Goal: Task Accomplishment & Management: Complete application form

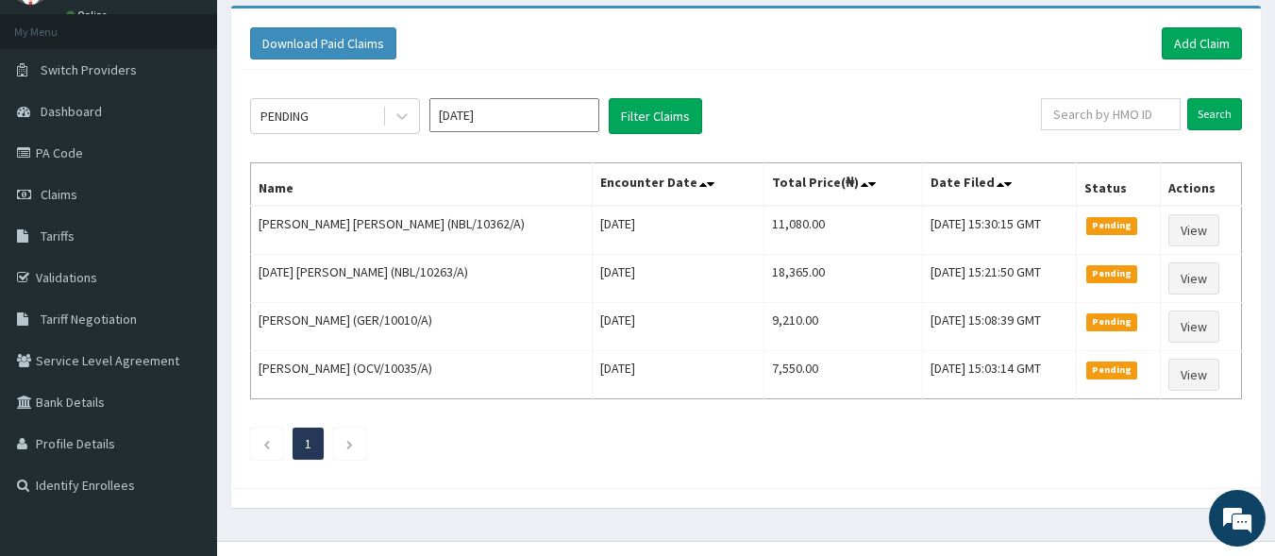
scroll to position [127, 0]
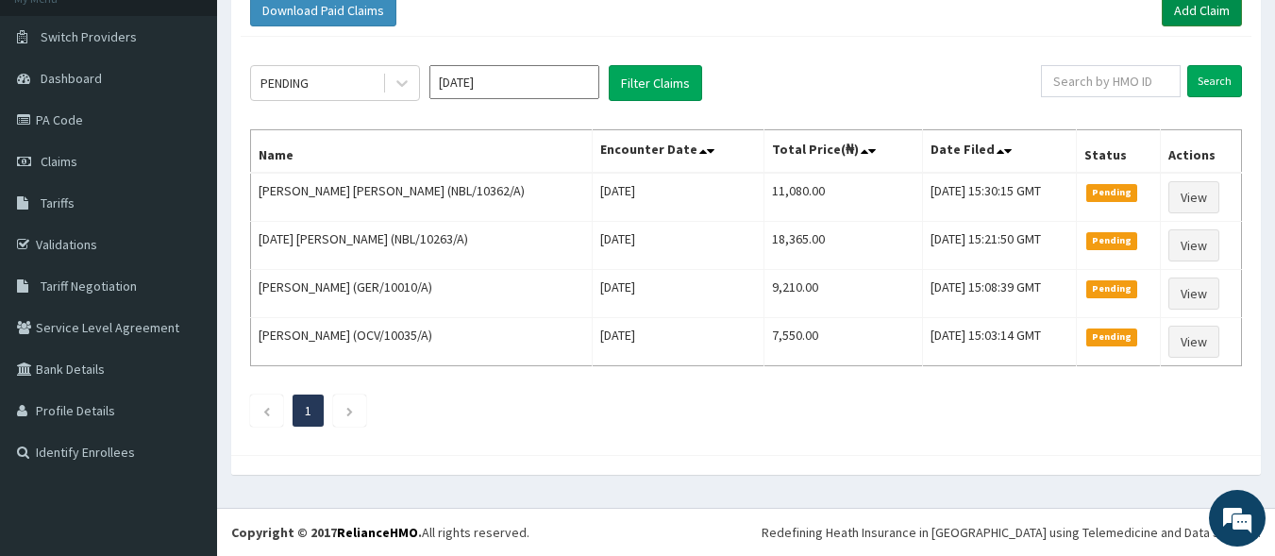
click at [1230, 7] on link "Add Claim" at bounding box center [1202, 10] width 80 height 32
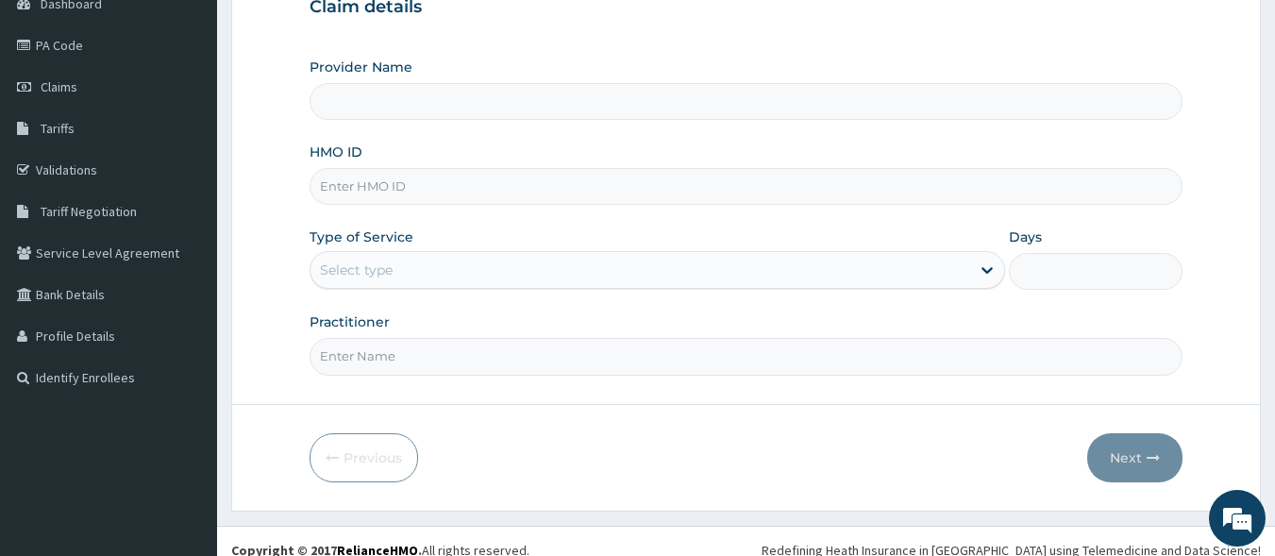
type input "[GEOGRAPHIC_DATA]"
click at [403, 193] on input "HMO ID" at bounding box center [747, 186] width 874 height 37
type input "KML/10018/A"
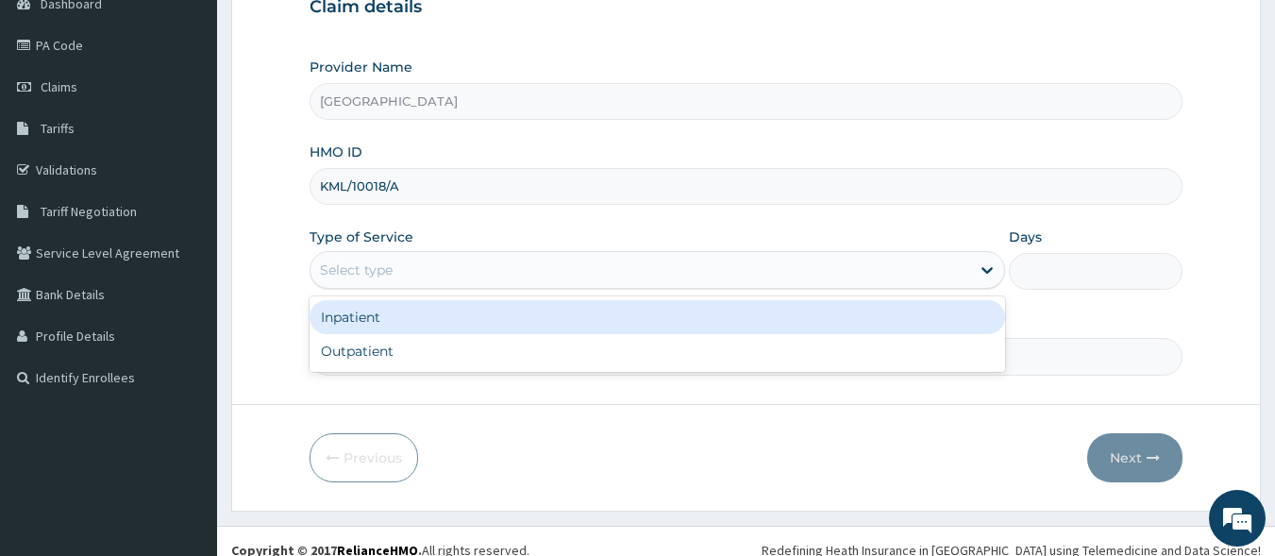
click at [383, 274] on div "Select type" at bounding box center [356, 270] width 73 height 19
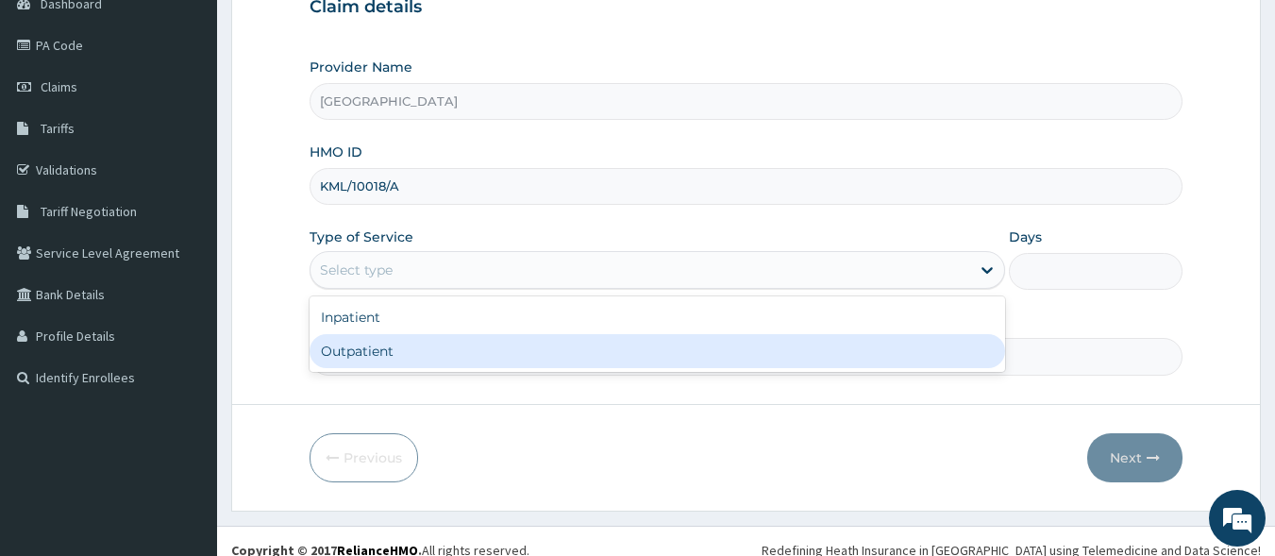
click at [385, 347] on div "Outpatient" at bounding box center [658, 351] width 696 height 34
type input "1"
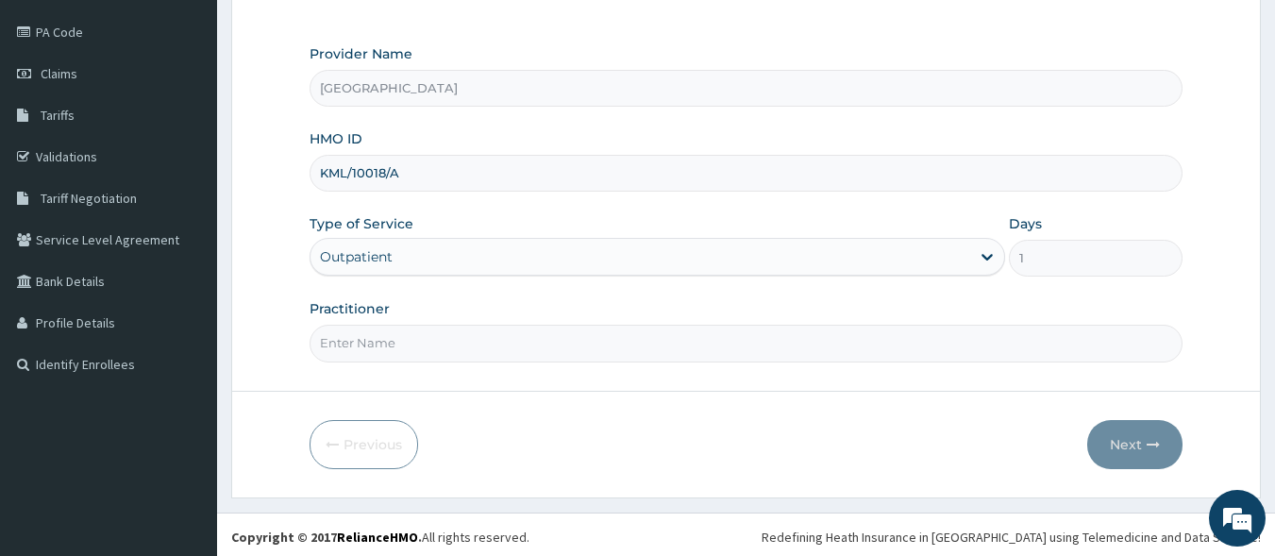
scroll to position [220, 0]
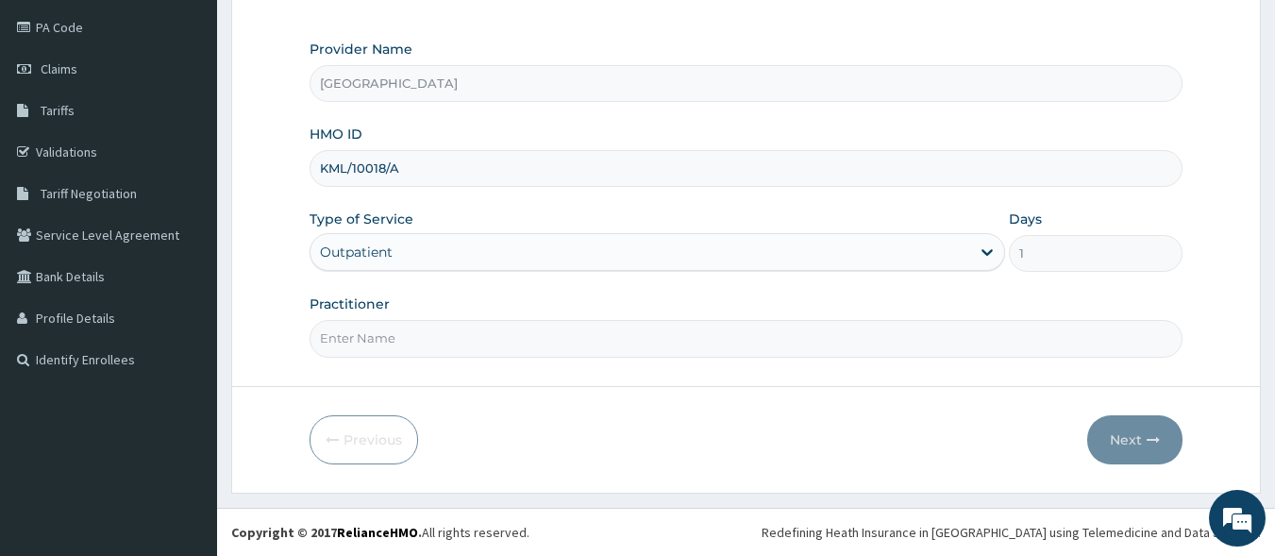
click at [428, 339] on input "Practitioner" at bounding box center [747, 338] width 874 height 37
type input "[PERSON_NAME] EZE"
click at [1126, 446] on button "Next" at bounding box center [1134, 439] width 95 height 49
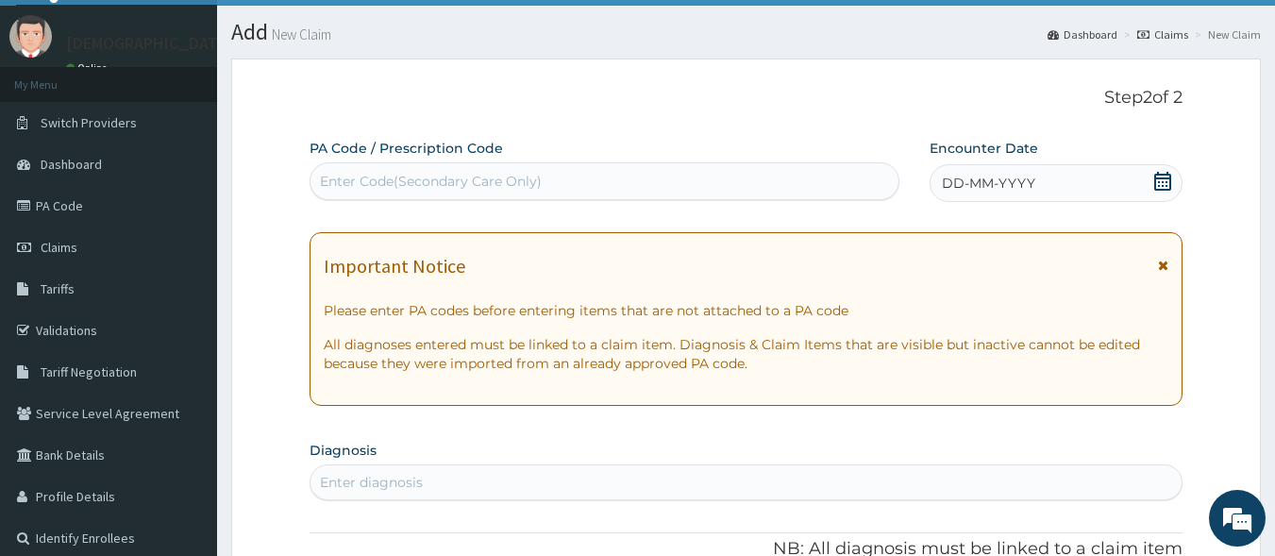
scroll to position [37, 0]
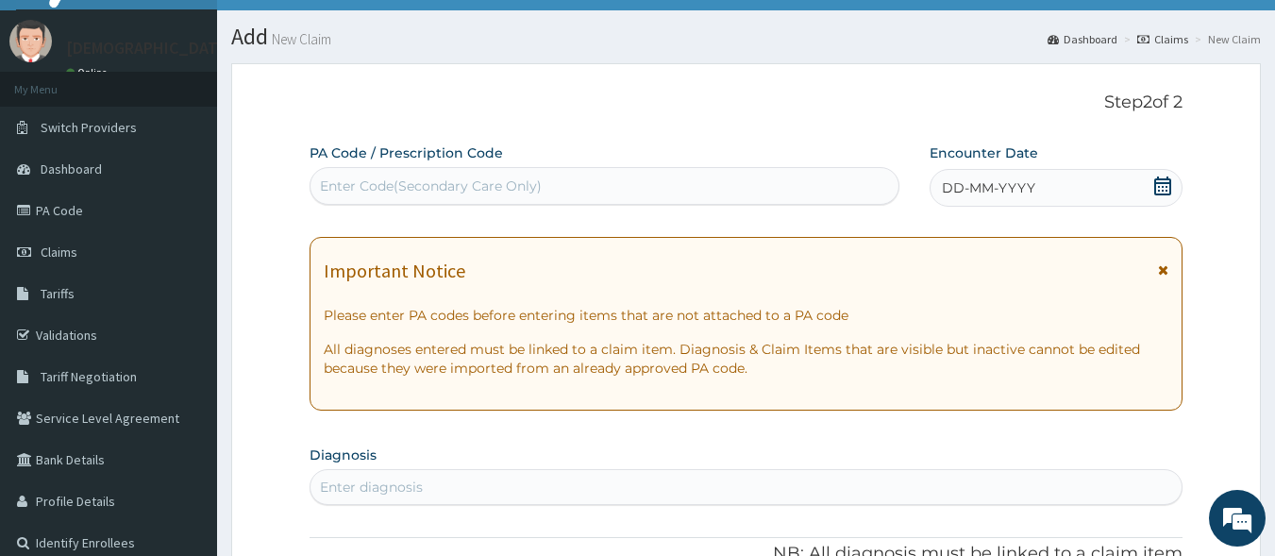
click at [965, 184] on span "DD-MM-YYYY" at bounding box center [988, 187] width 93 height 19
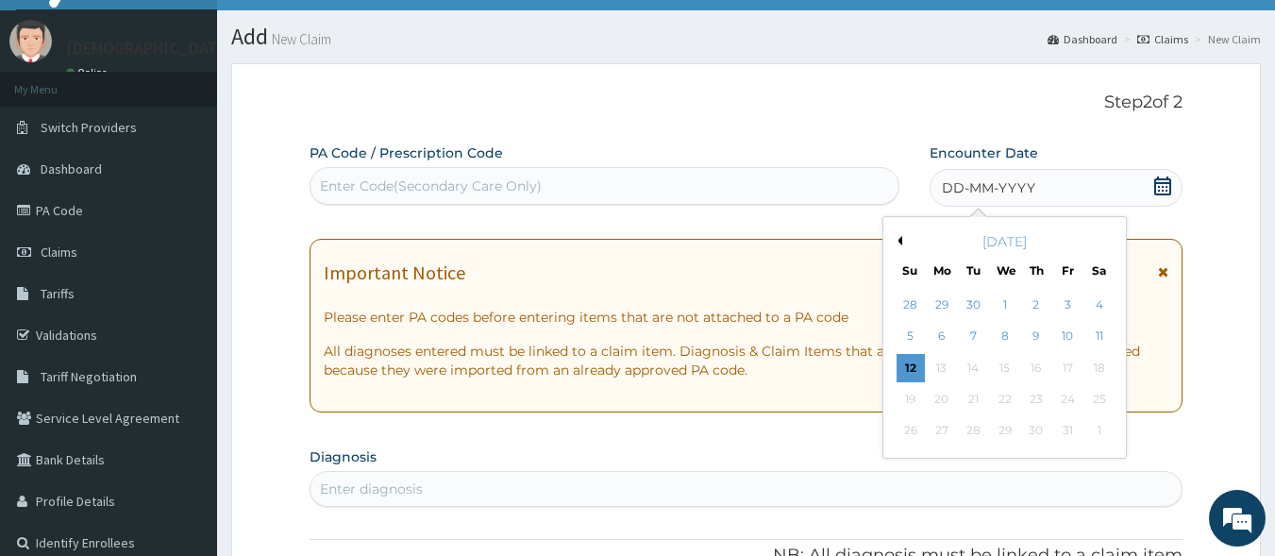
click at [900, 239] on button "Previous Month" at bounding box center [897, 240] width 9 height 9
click at [1066, 342] on div "12" at bounding box center [1067, 337] width 28 height 28
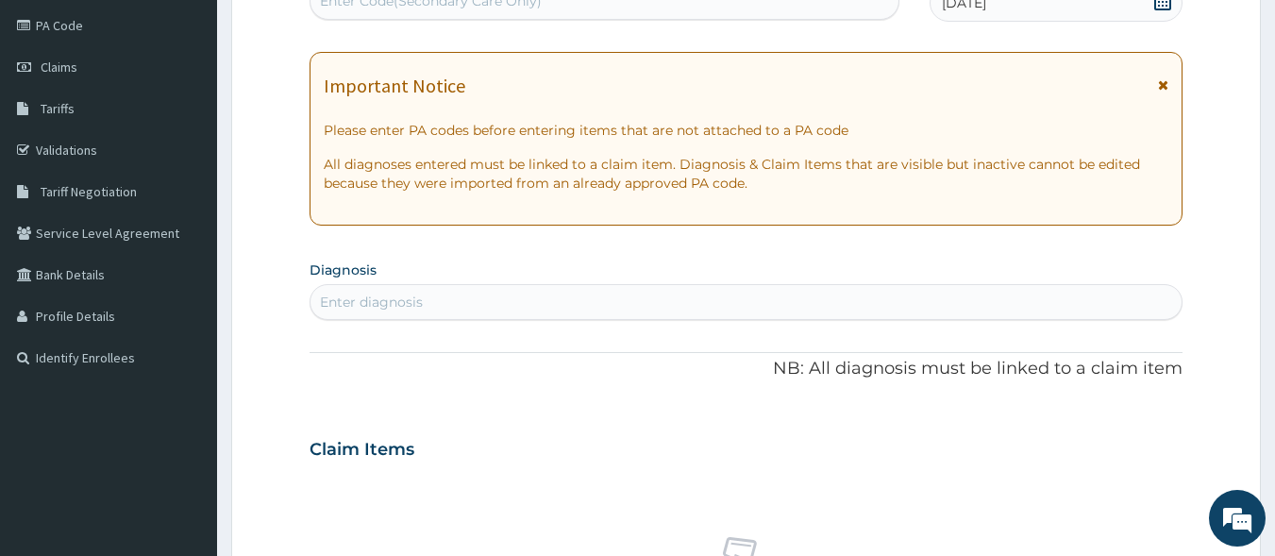
scroll to position [297, 0]
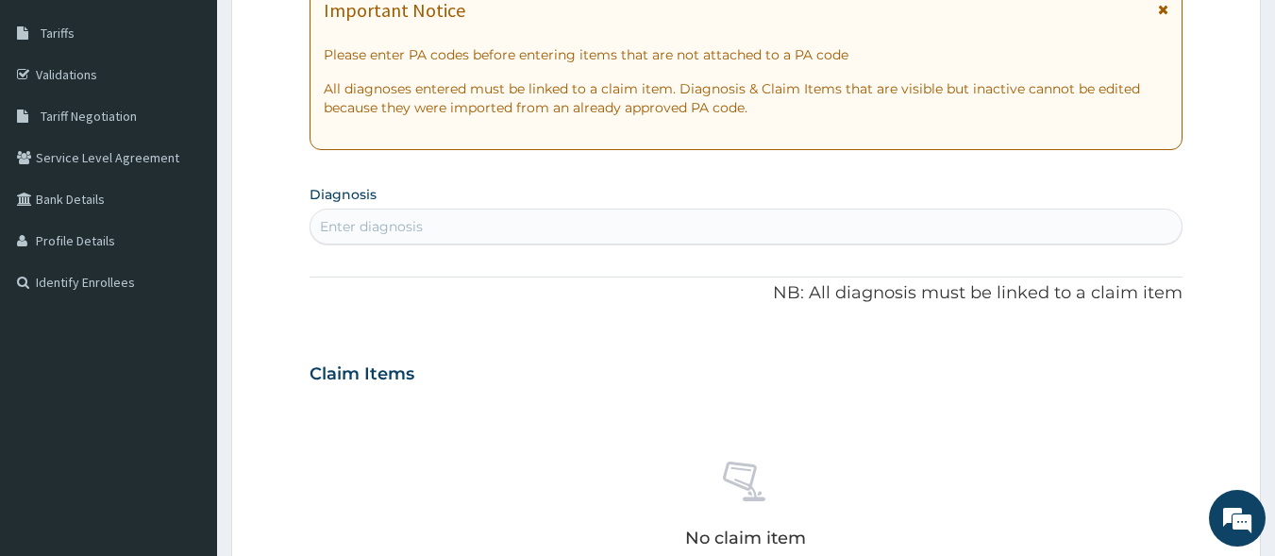
click at [419, 233] on div "Enter diagnosis" at bounding box center [371, 226] width 103 height 19
type input "MU"
type input "M"
type input "S"
type input "M"
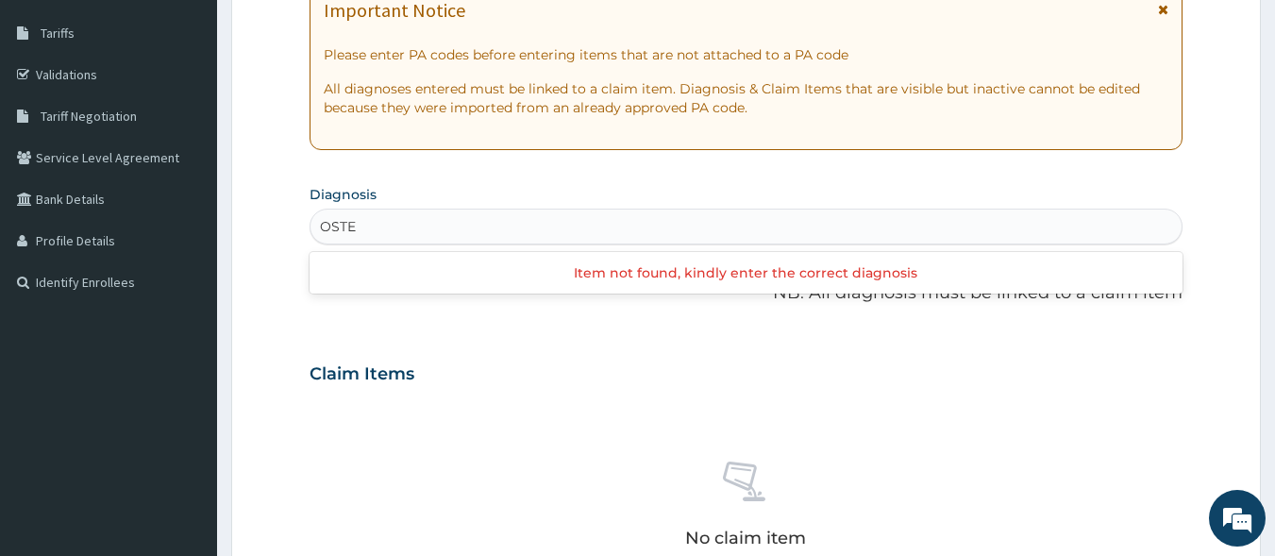
type input "OSTEO"
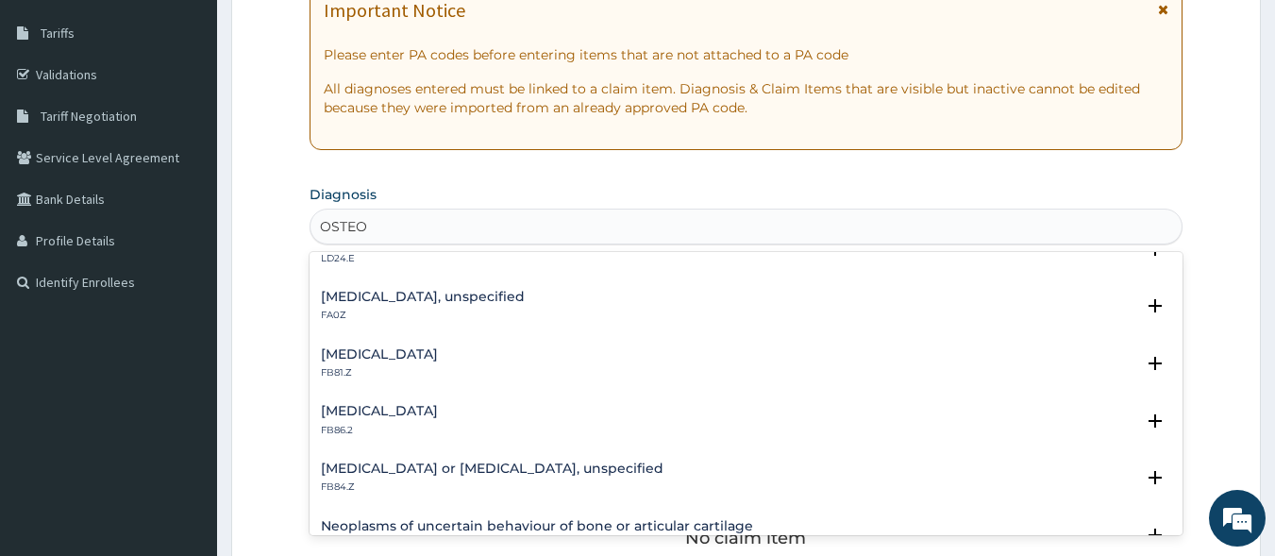
scroll to position [369, 0]
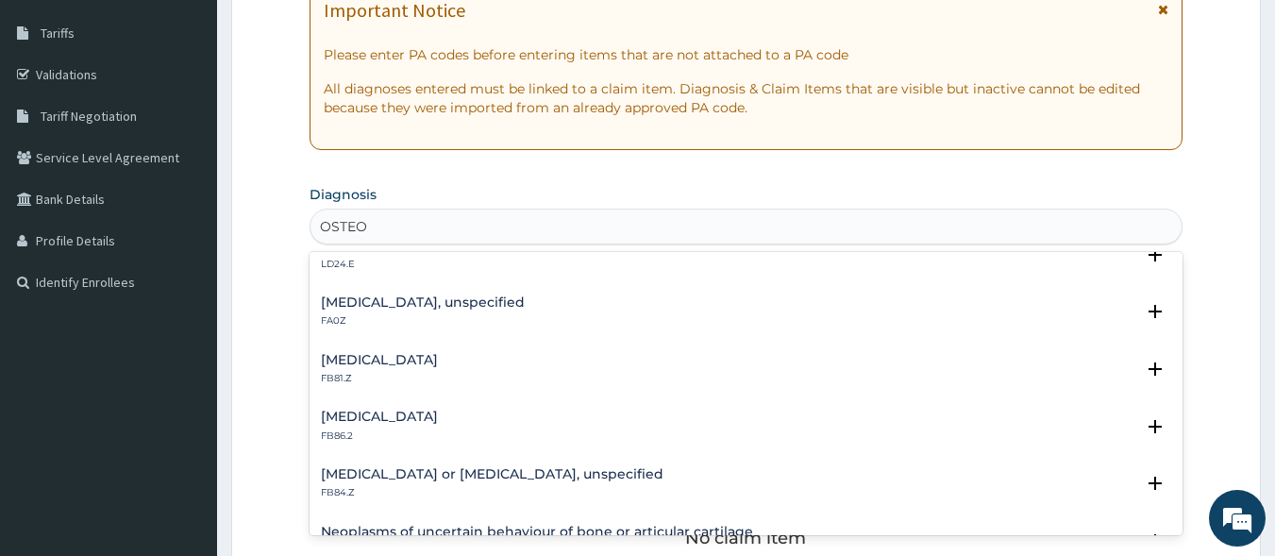
click at [418, 311] on div "Osteoarthritis, unspecified FA0Z" at bounding box center [423, 311] width 204 height 33
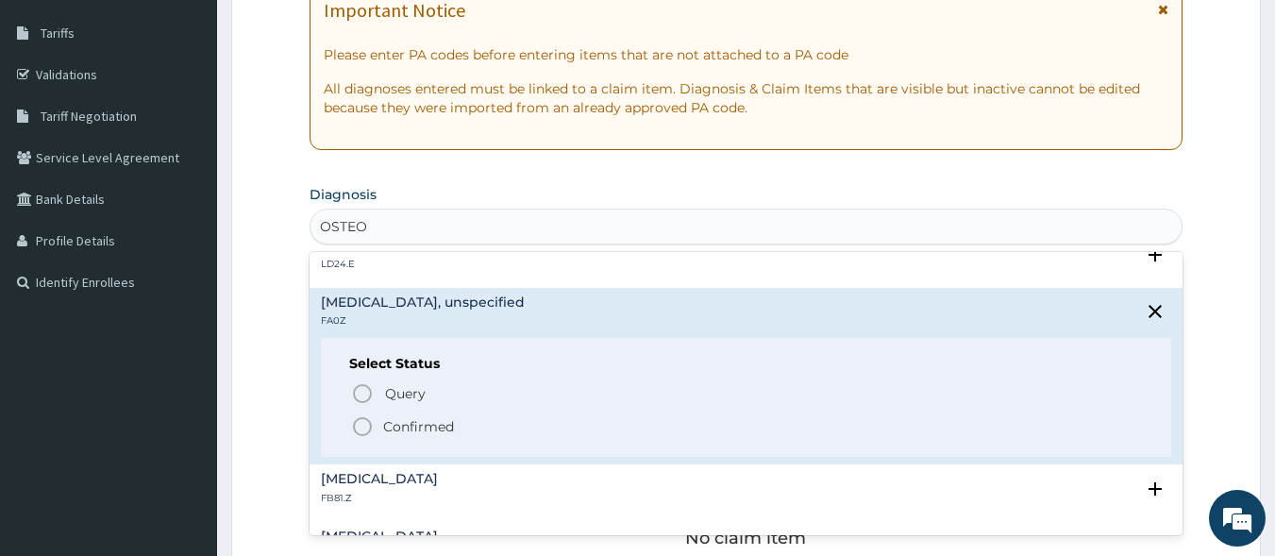
click at [364, 429] on icon "status option filled" at bounding box center [362, 426] width 23 height 23
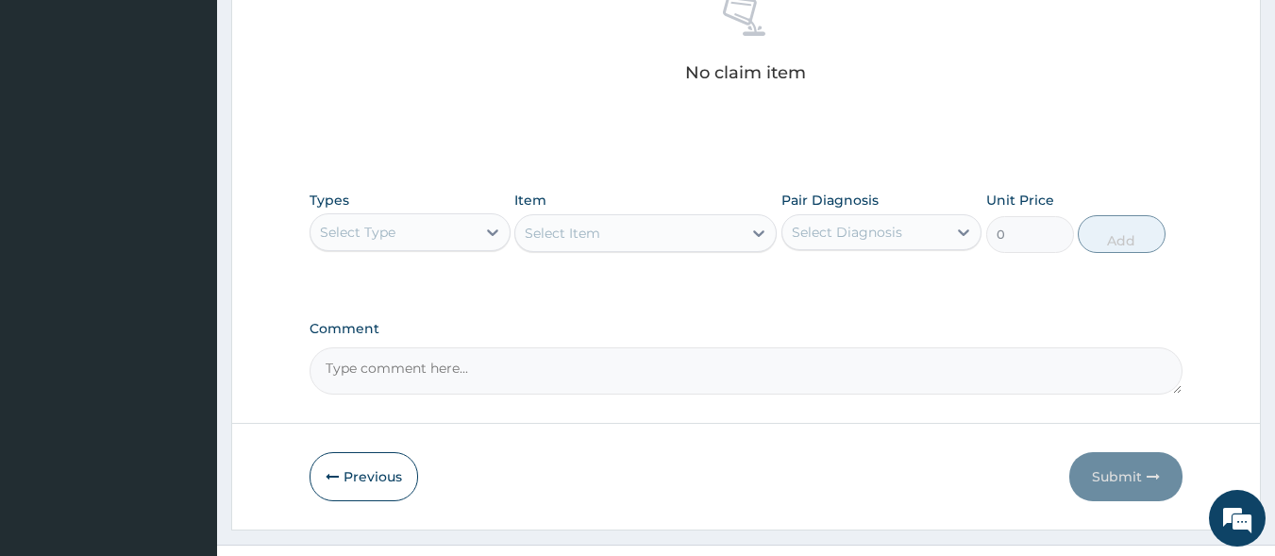
scroll to position [769, 0]
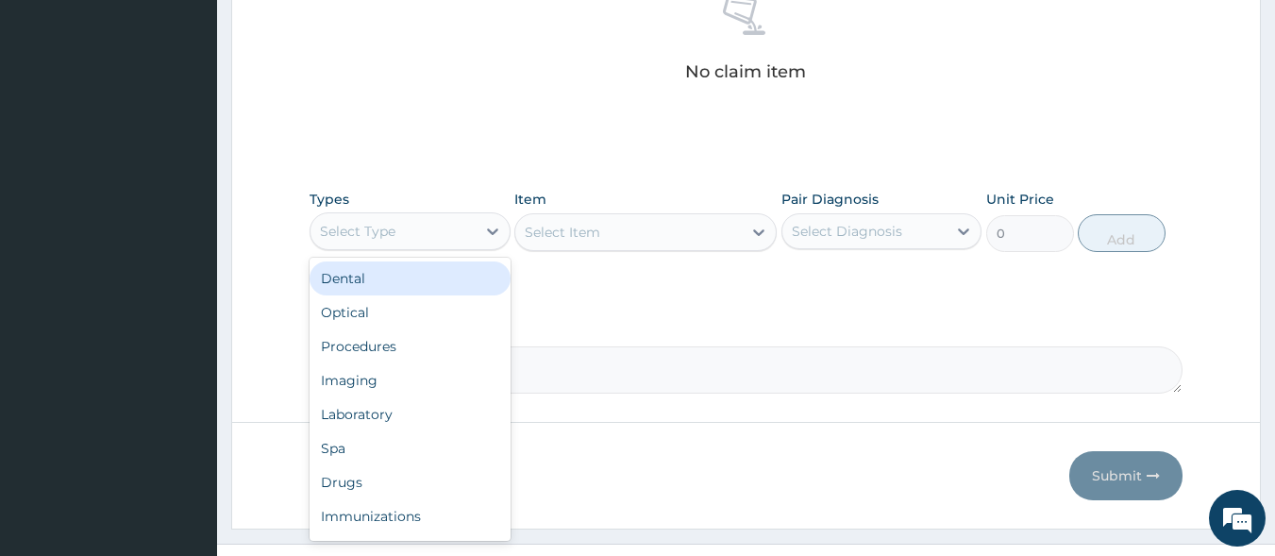
click at [405, 238] on div "Select Type" at bounding box center [393, 231] width 165 height 30
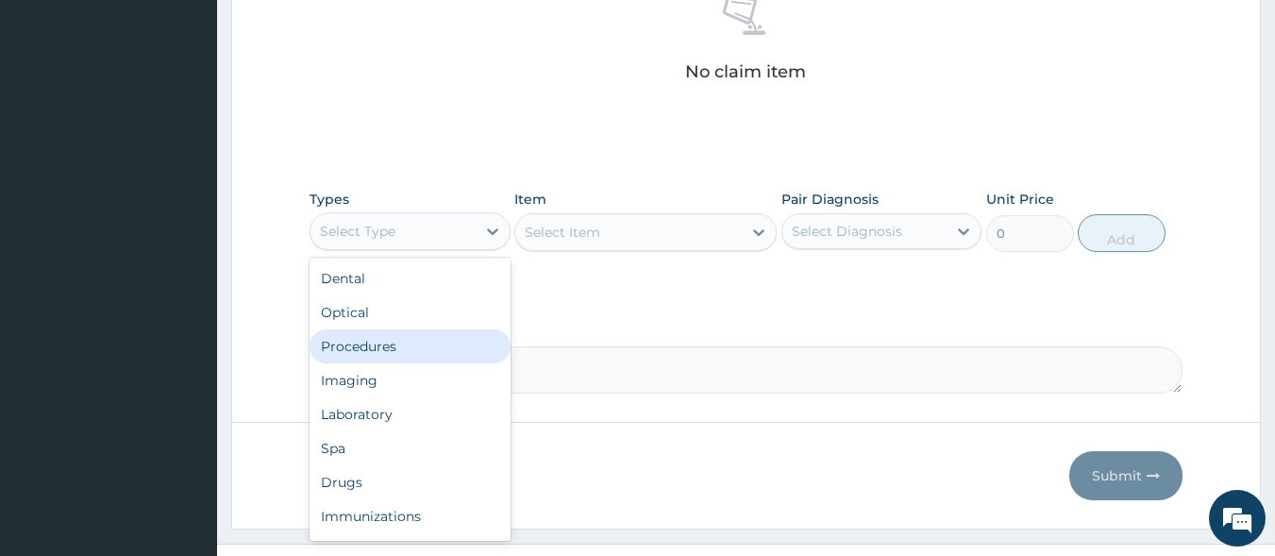
click at [401, 346] on div "Procedures" at bounding box center [410, 346] width 201 height 34
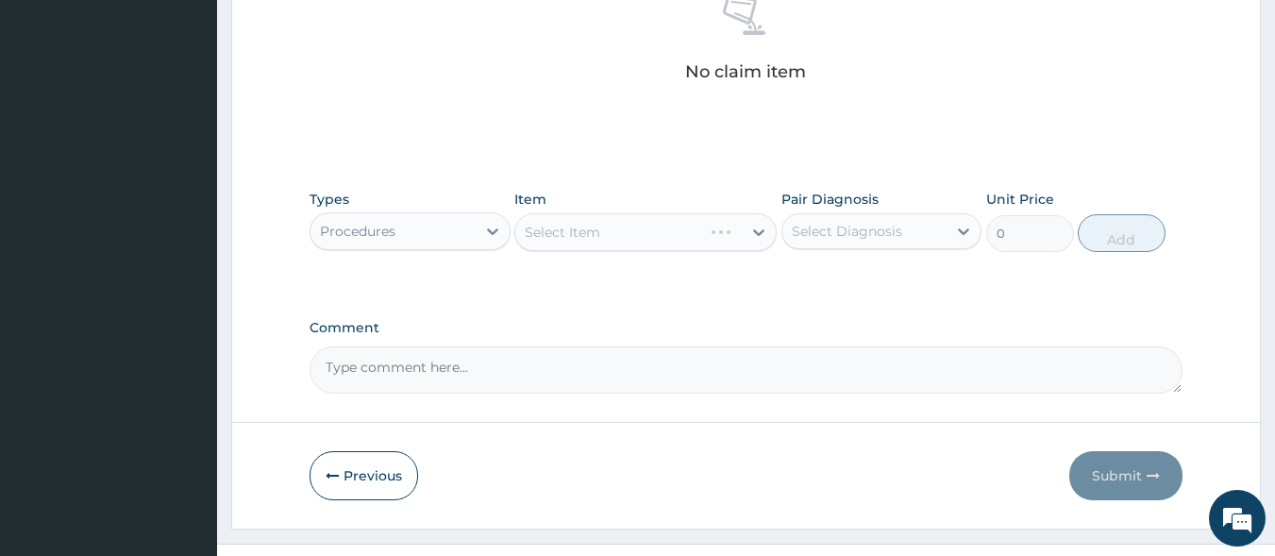
click at [591, 236] on div "Select Item" at bounding box center [645, 232] width 262 height 38
click at [619, 240] on div "Select Item" at bounding box center [645, 232] width 262 height 38
click at [648, 240] on div "Select Item" at bounding box center [628, 232] width 227 height 30
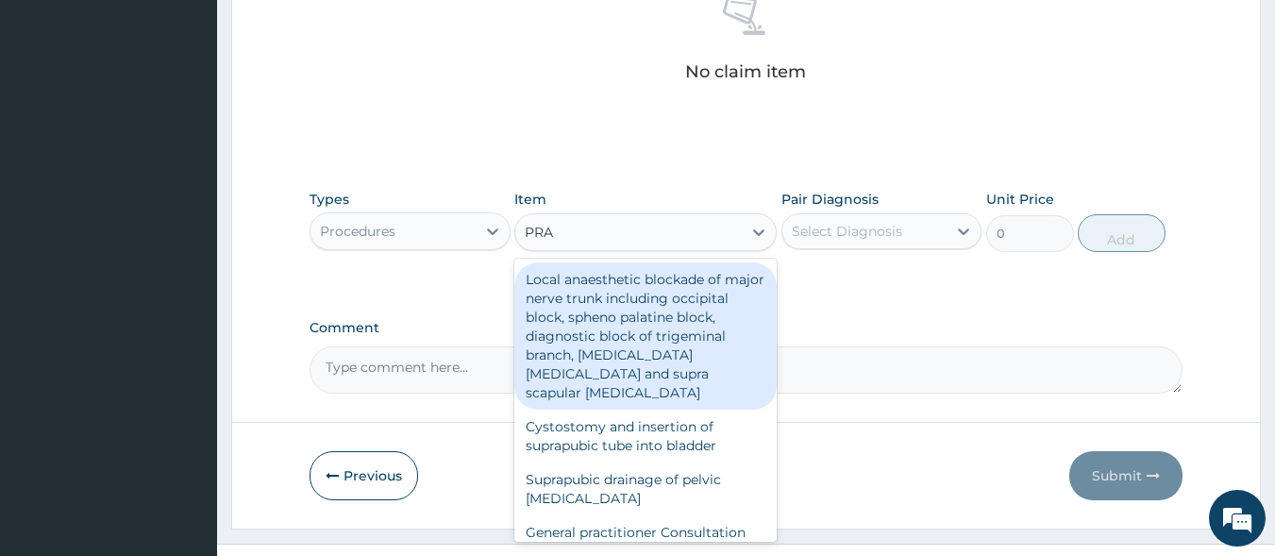
type input "PRAC"
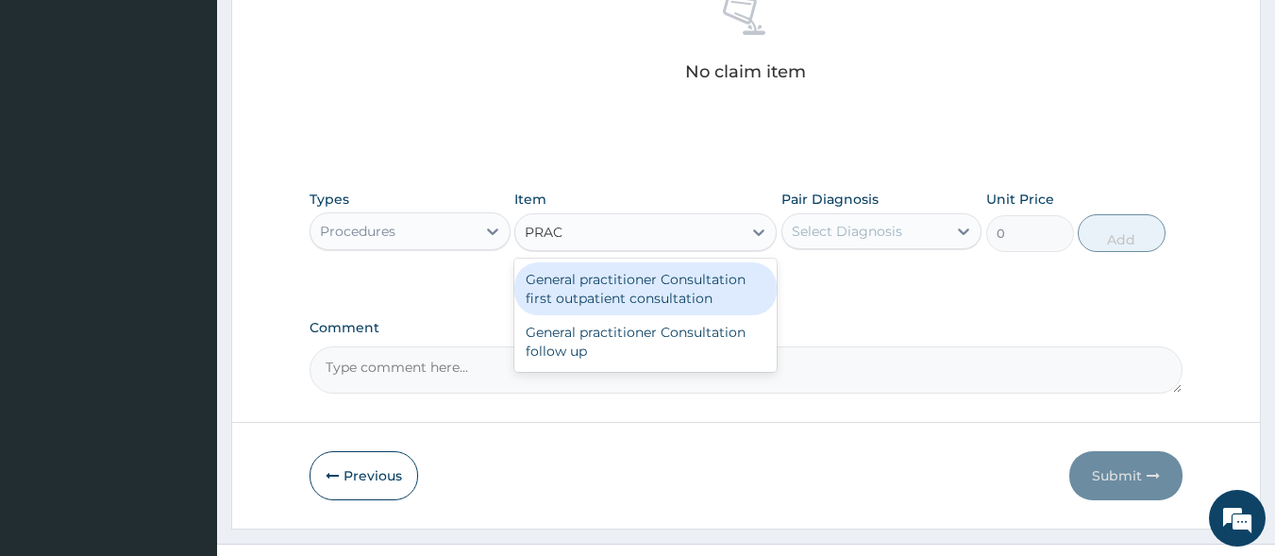
click at [658, 286] on div "General practitioner Consultation first outpatient consultation" at bounding box center [645, 288] width 262 height 53
type input "3000"
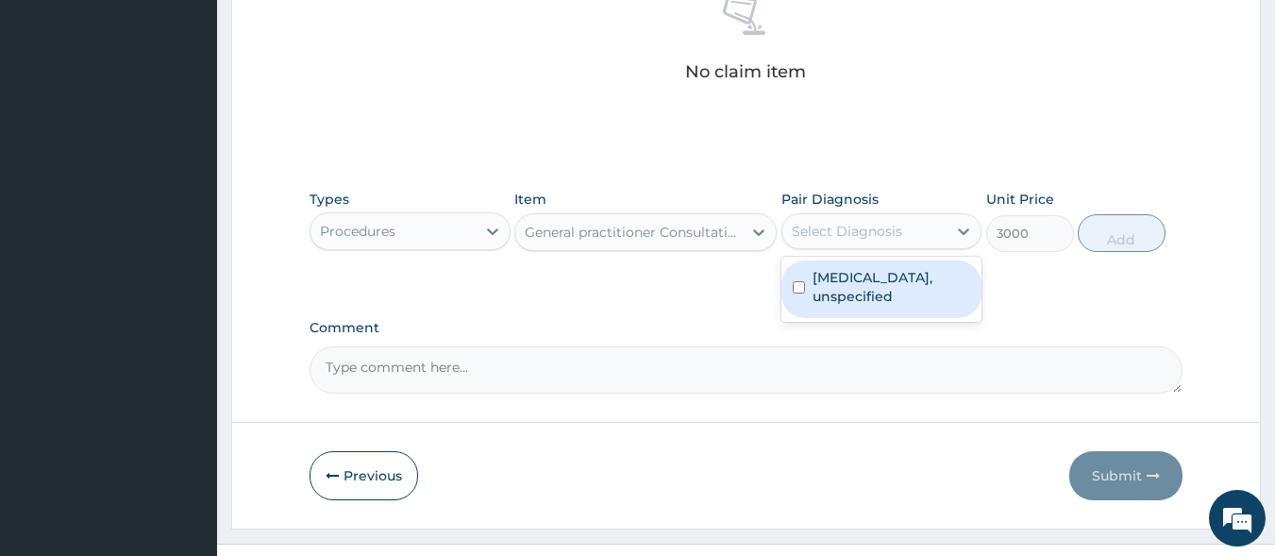
click at [851, 235] on div "Select Diagnosis" at bounding box center [847, 231] width 110 height 19
click at [853, 284] on label "Osteoarthritis, unspecified" at bounding box center [892, 287] width 159 height 38
checkbox input "true"
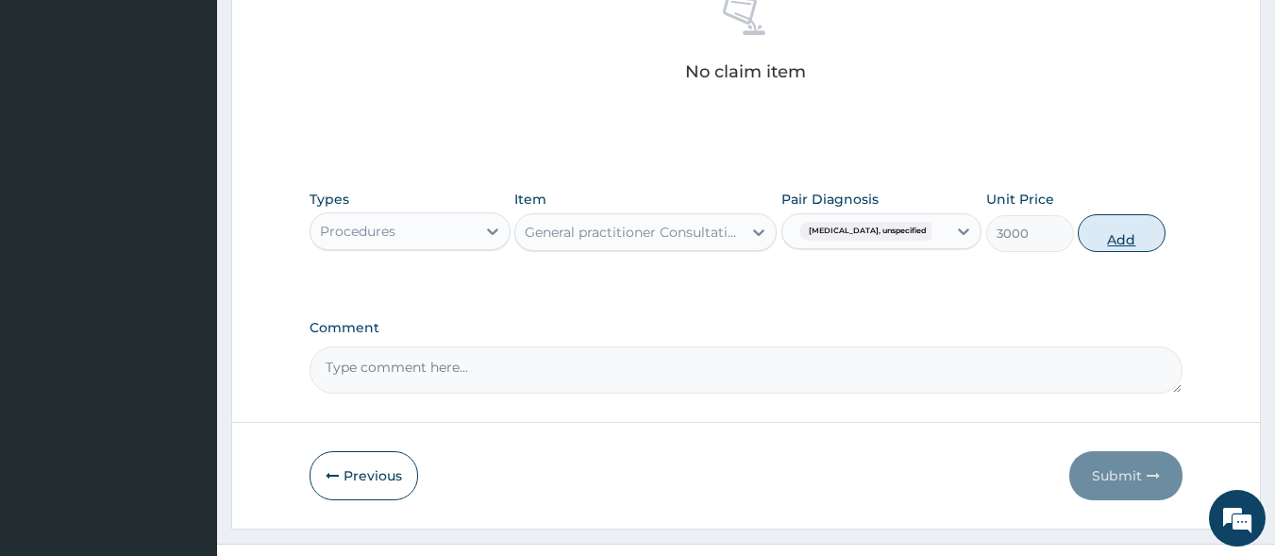
click at [1105, 238] on button "Add" at bounding box center [1122, 233] width 88 height 38
type input "0"
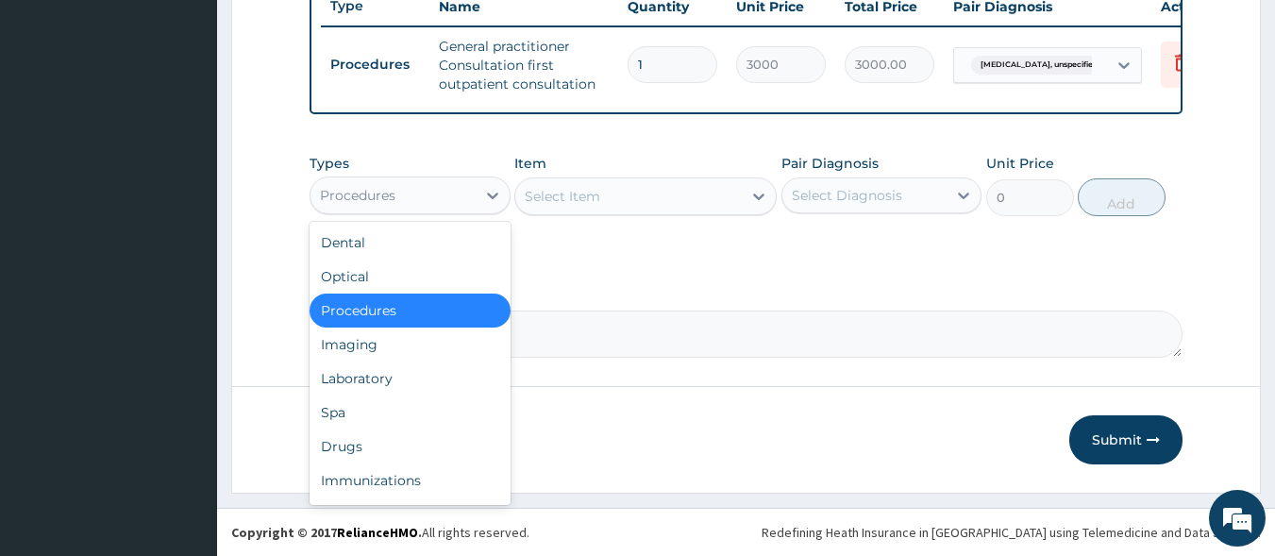
click at [417, 194] on div "Procedures" at bounding box center [393, 195] width 165 height 30
click at [399, 439] on div "Drugs" at bounding box center [410, 446] width 201 height 34
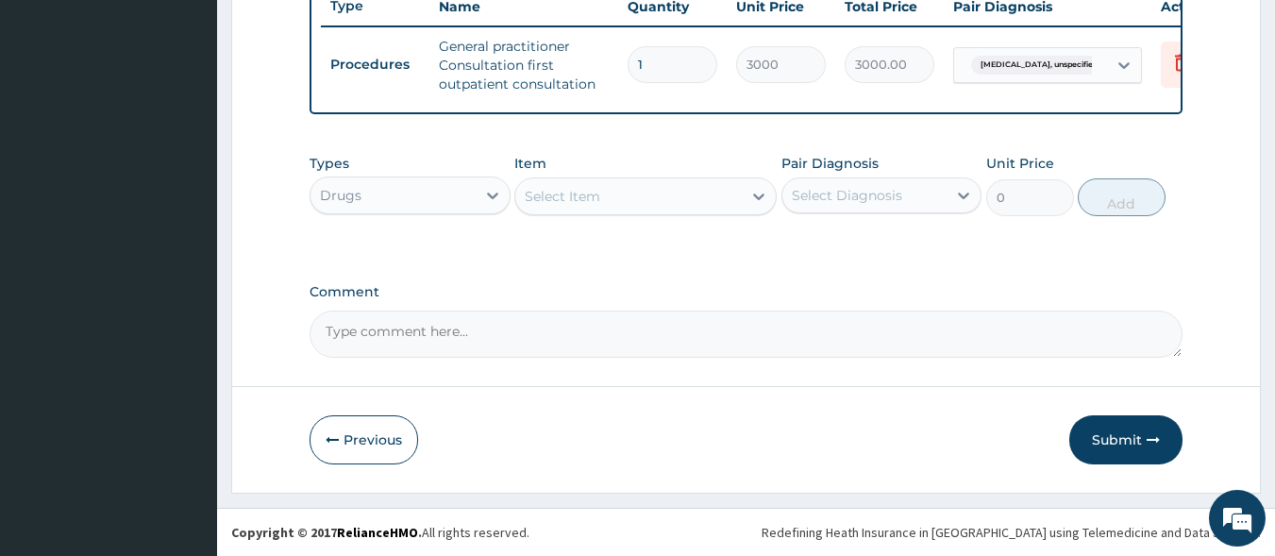
click at [619, 205] on div "Select Item" at bounding box center [628, 196] width 227 height 30
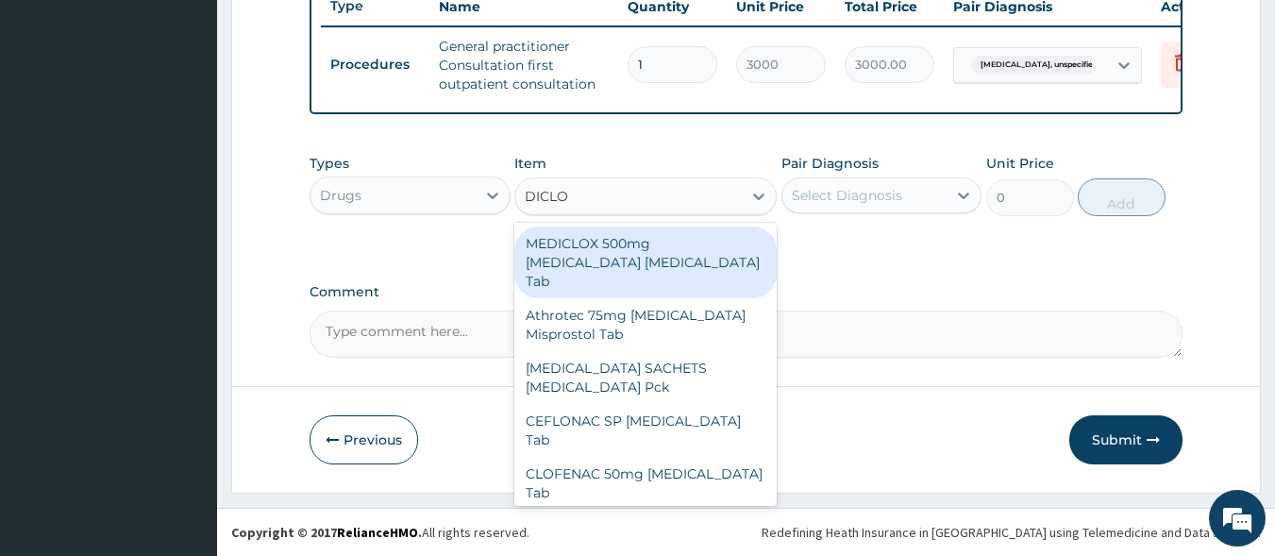
type input "DICLOF"
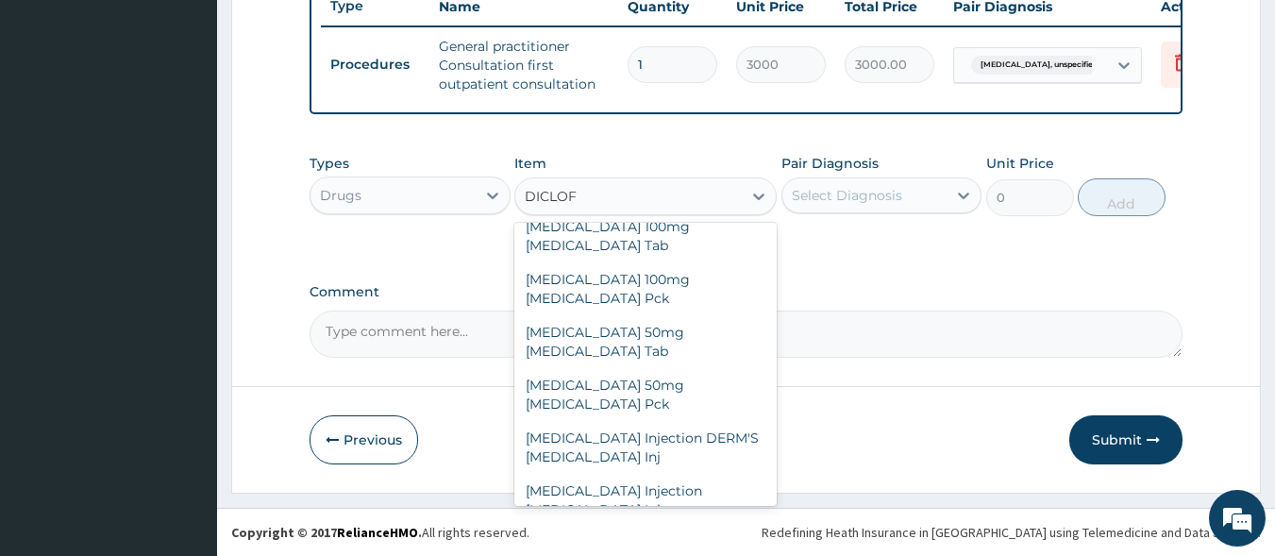
scroll to position [496, 0]
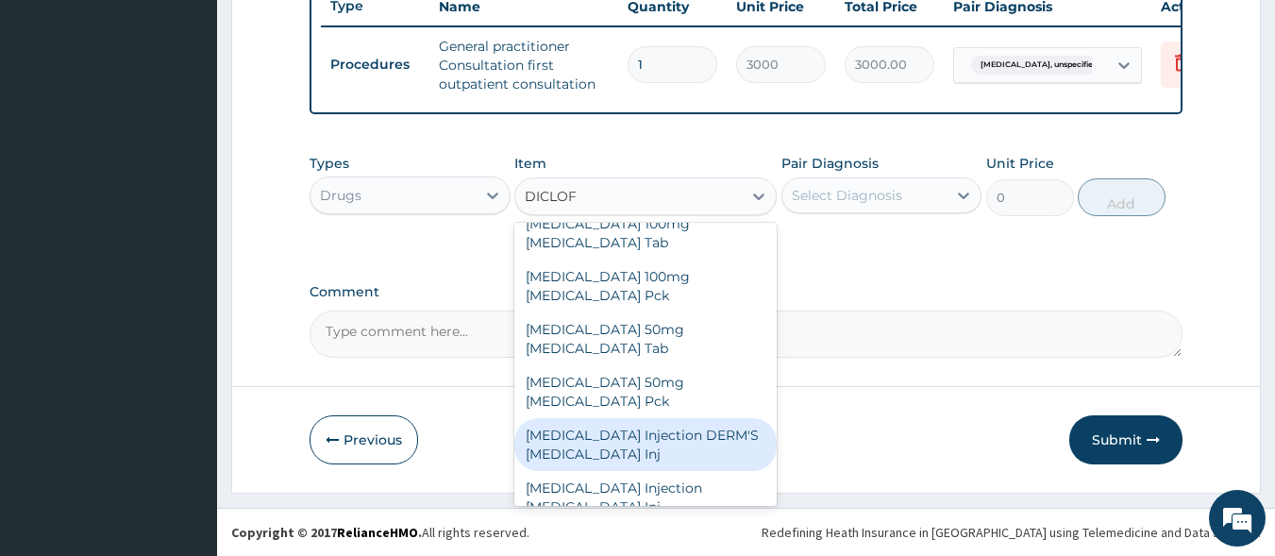
click at [630, 418] on div "DICLOFENAC Injection DERM'S Diclofenac Inj" at bounding box center [645, 444] width 262 height 53
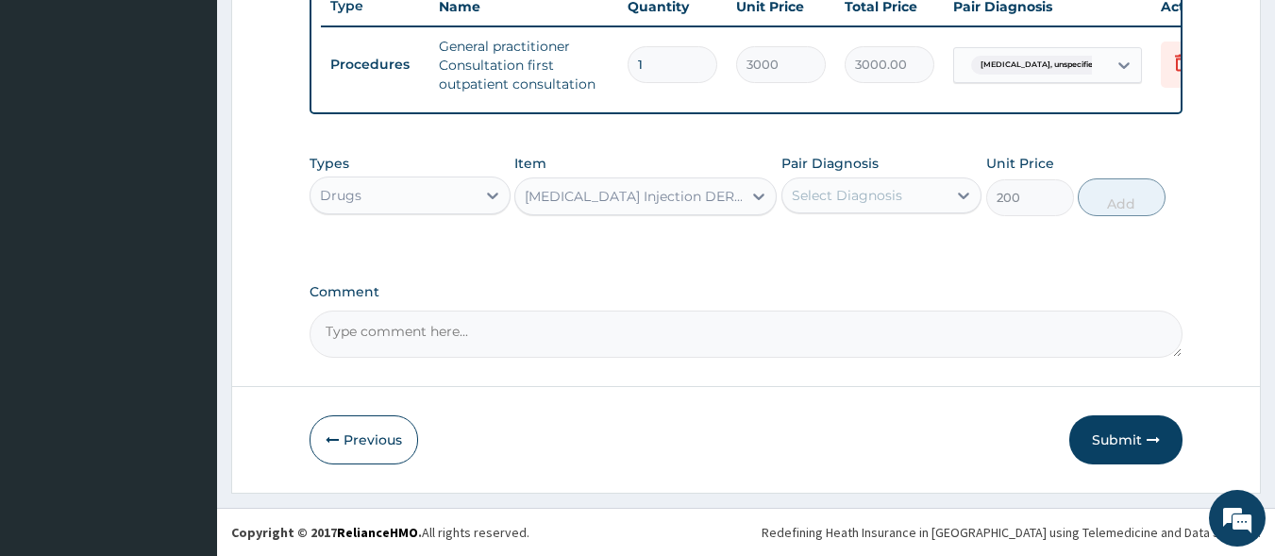
click at [644, 203] on div "DICLOFENAC Injection DERM'S Diclofenac Inj" at bounding box center [634, 196] width 219 height 19
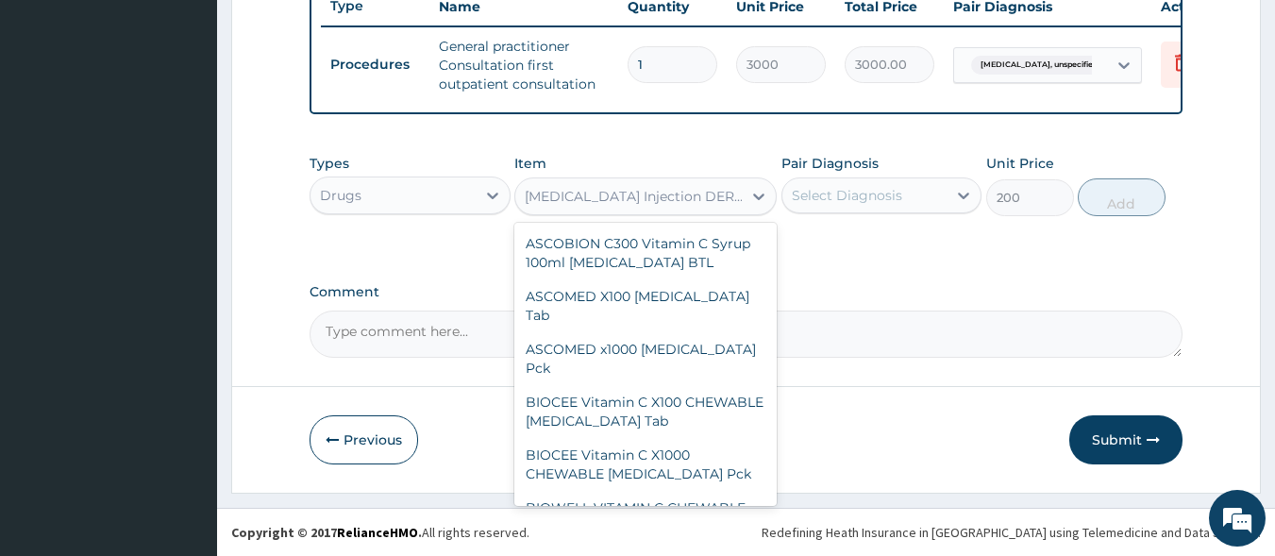
scroll to position [76315, 0]
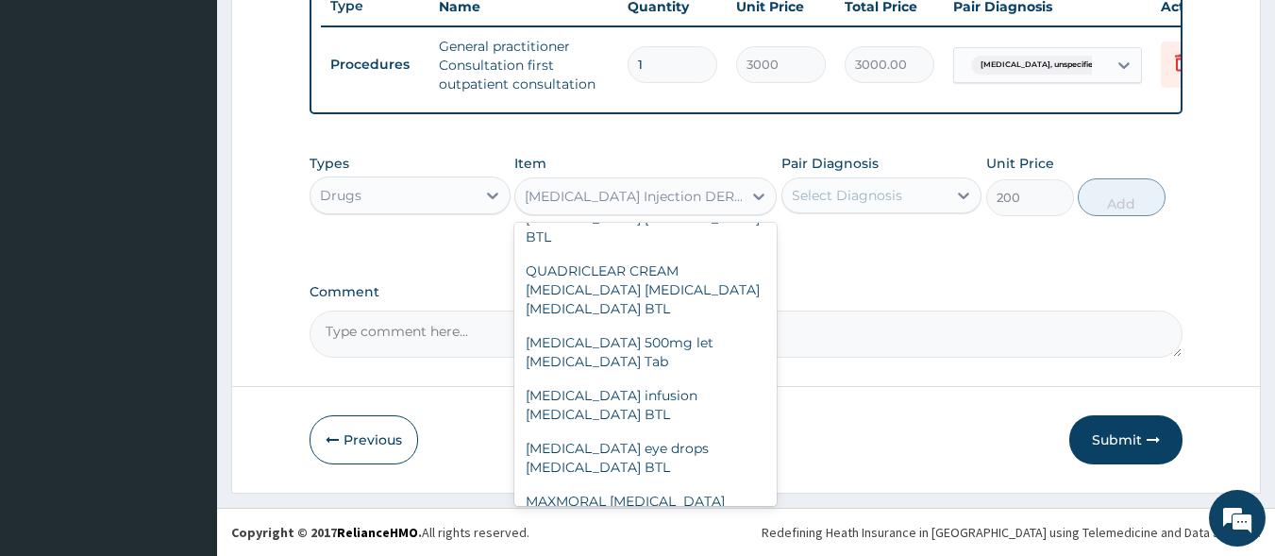
type input "240"
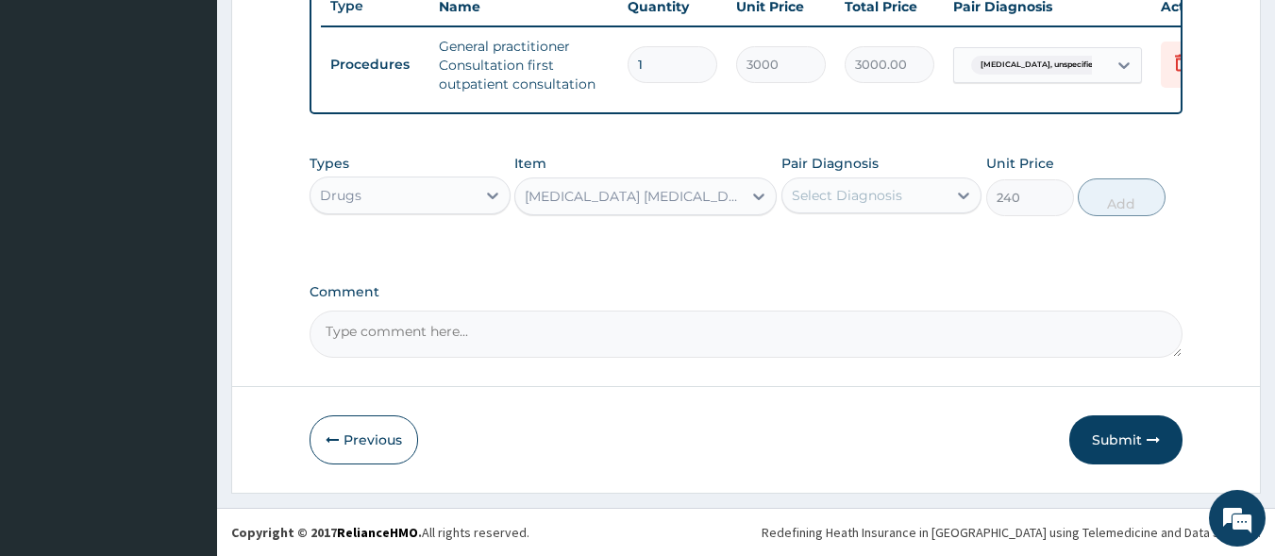
click at [862, 199] on div "Select Diagnosis" at bounding box center [847, 195] width 110 height 19
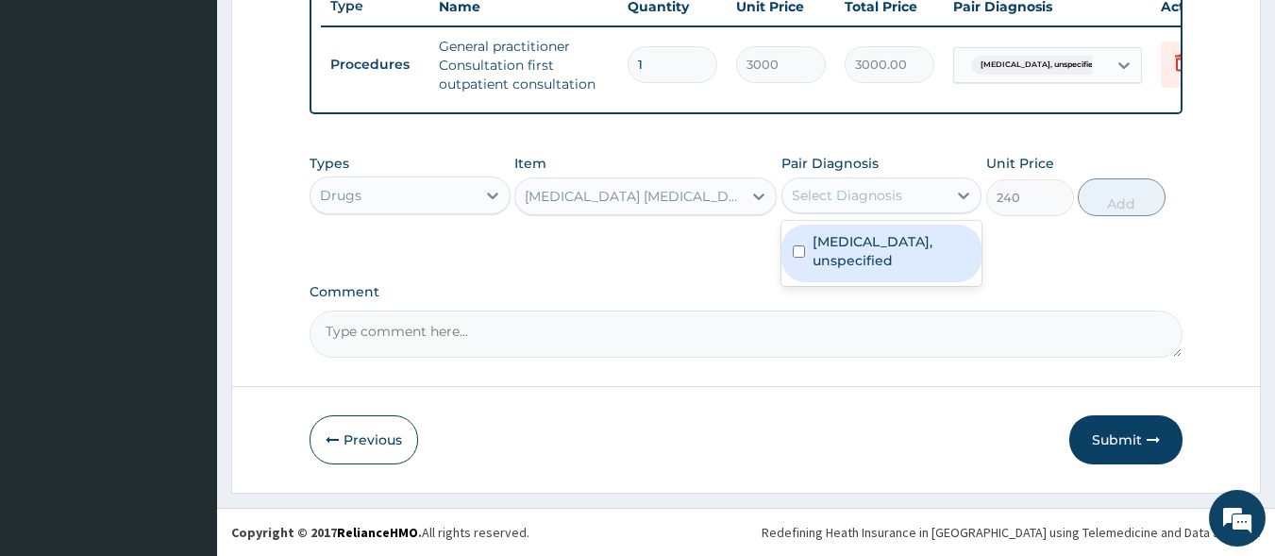
click at [847, 255] on label "Osteoarthritis, unspecified" at bounding box center [892, 251] width 159 height 38
checkbox input "true"
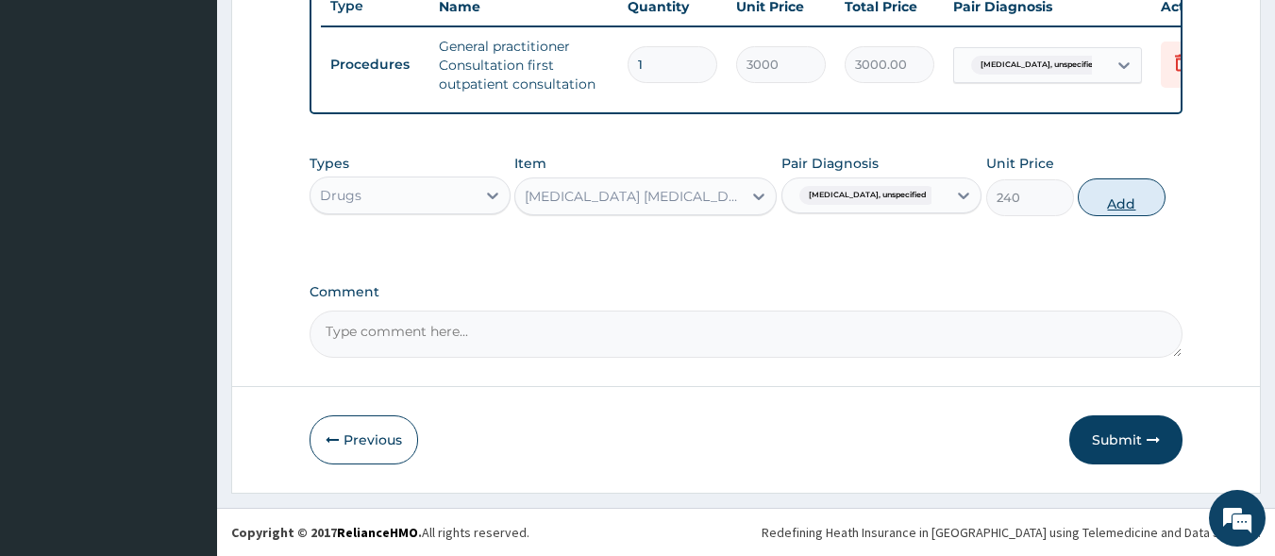
click at [1110, 209] on button "Add" at bounding box center [1122, 197] width 88 height 38
type input "0"
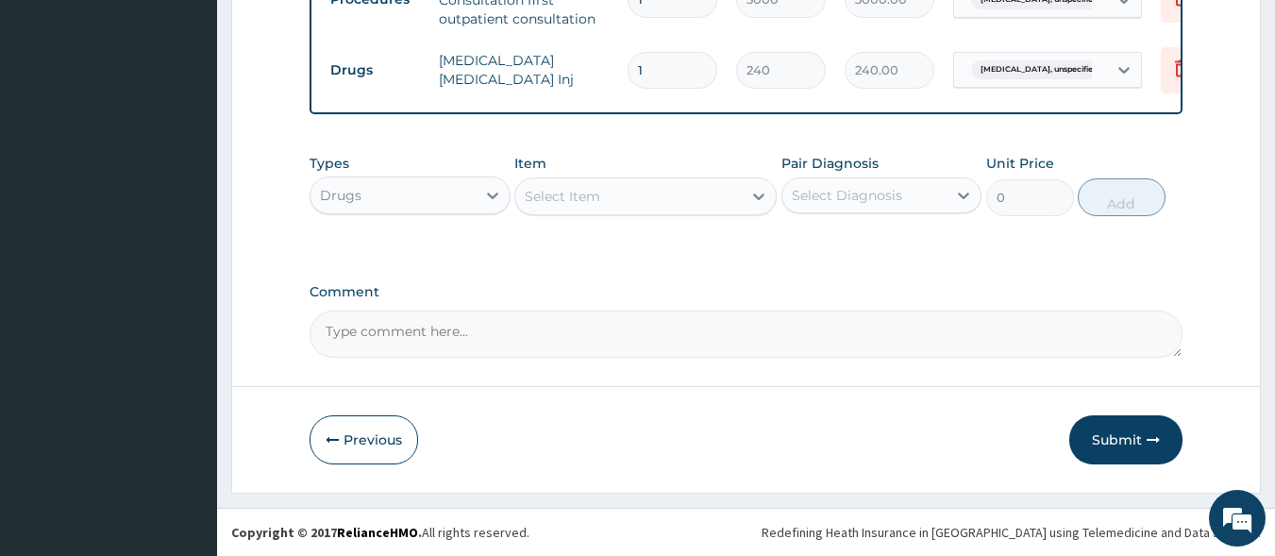
scroll to position [805, 0]
click at [565, 207] on div "Select Item" at bounding box center [628, 196] width 227 height 30
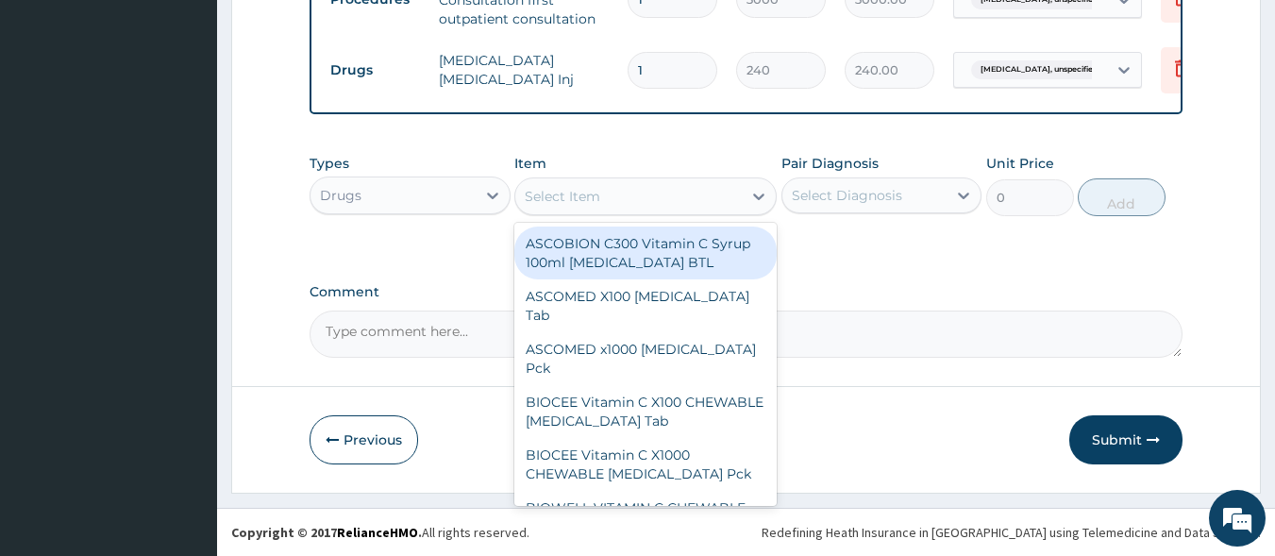
type input "B"
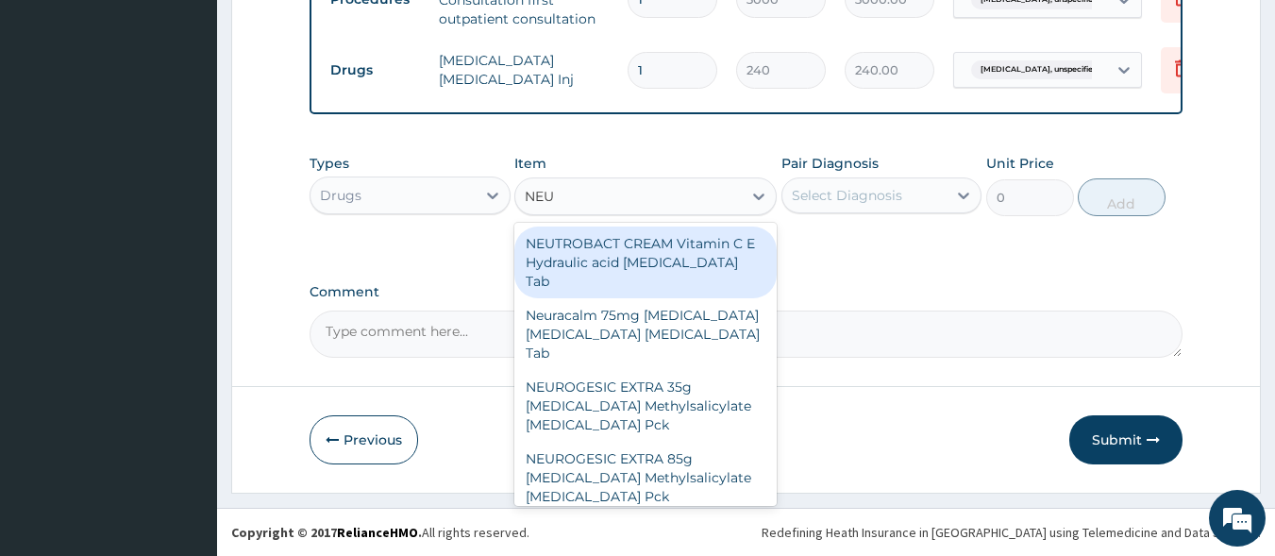
type input "NEUR"
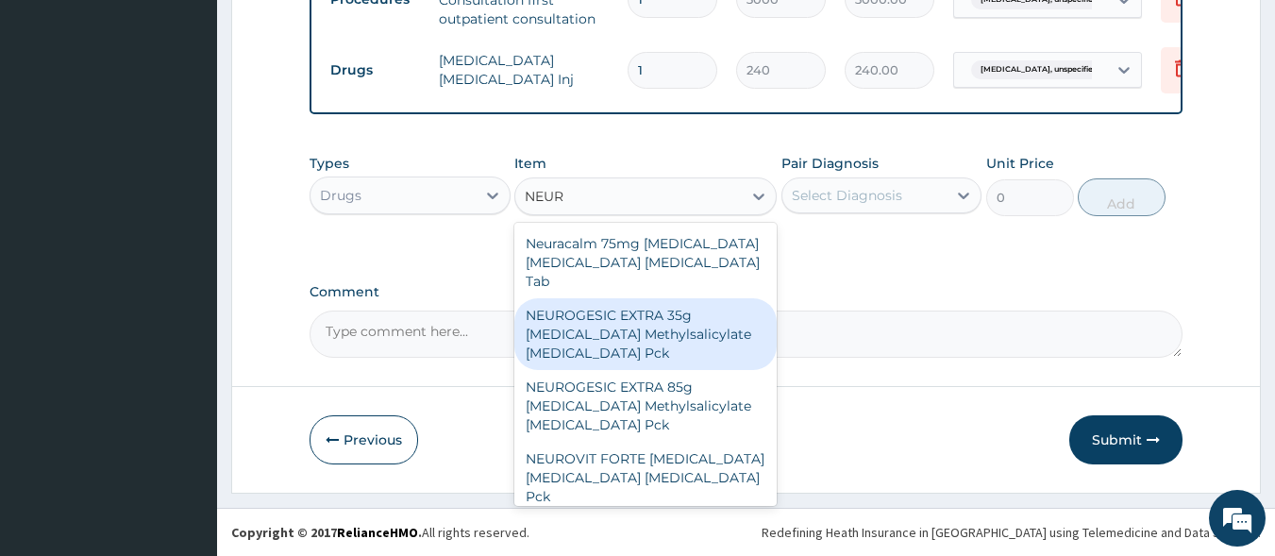
click at [618, 328] on div "NEUROGESIC EXTRA 35g Diclofenac Methylsalicylate Menthol Pck" at bounding box center [645, 334] width 262 height 72
type input "950"
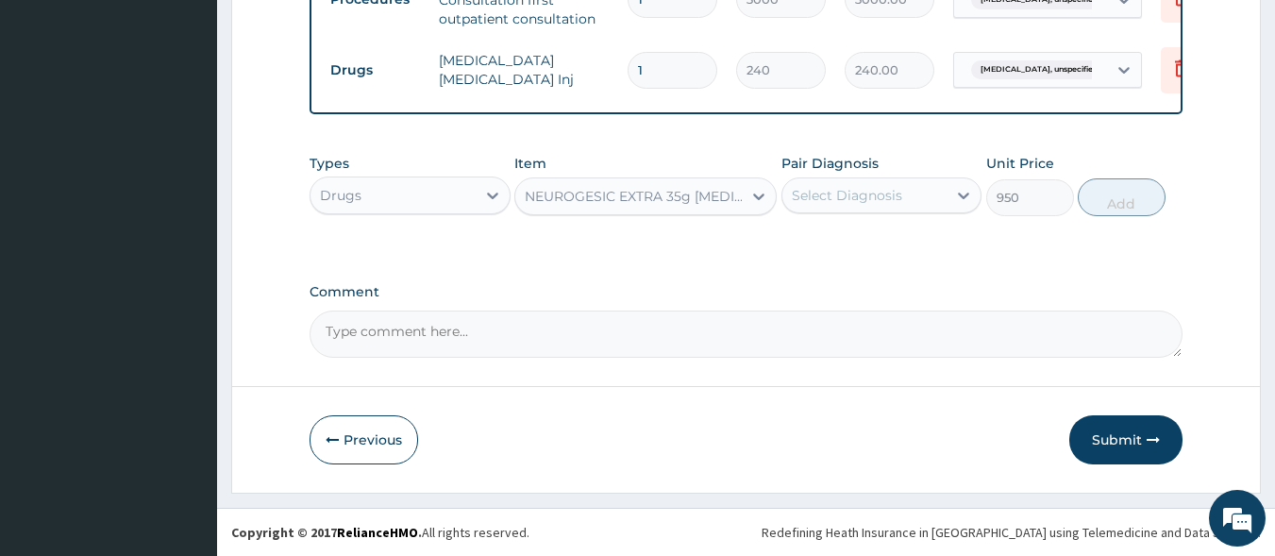
click at [907, 199] on div "Select Diagnosis" at bounding box center [864, 195] width 165 height 30
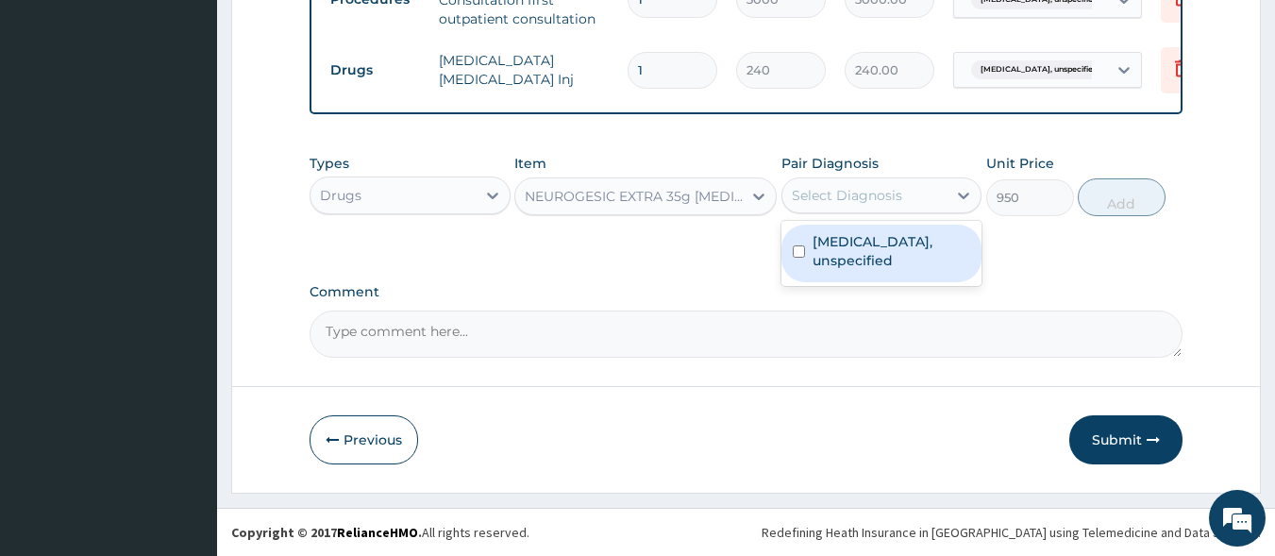
click at [887, 255] on label "Osteoarthritis, unspecified" at bounding box center [892, 251] width 159 height 38
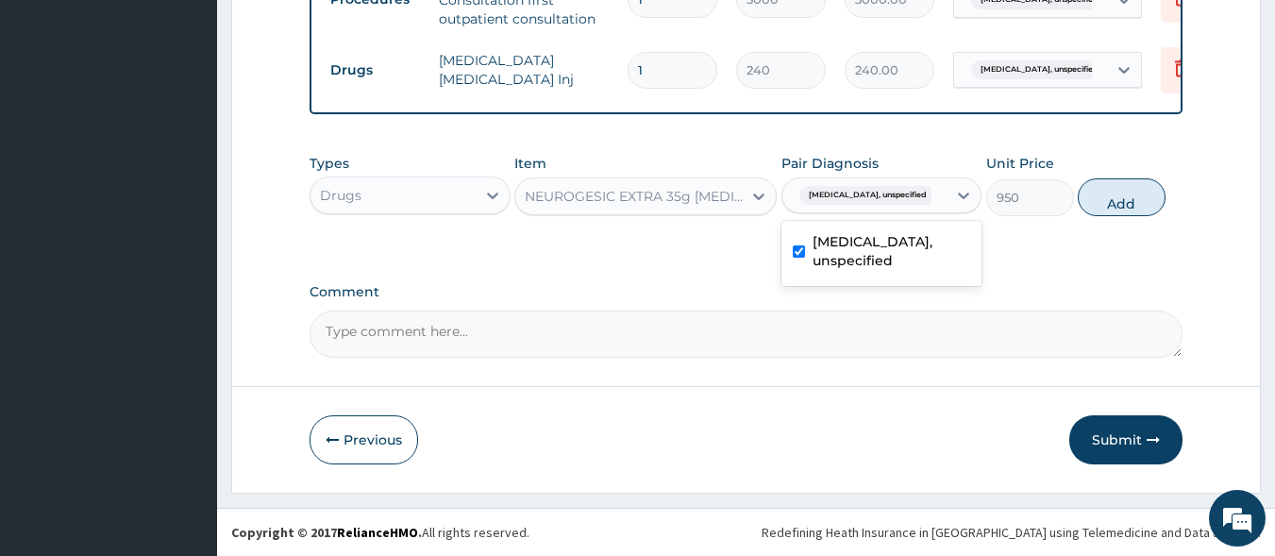
checkbox input "true"
click at [1136, 197] on button "Add" at bounding box center [1122, 197] width 88 height 38
type input "0"
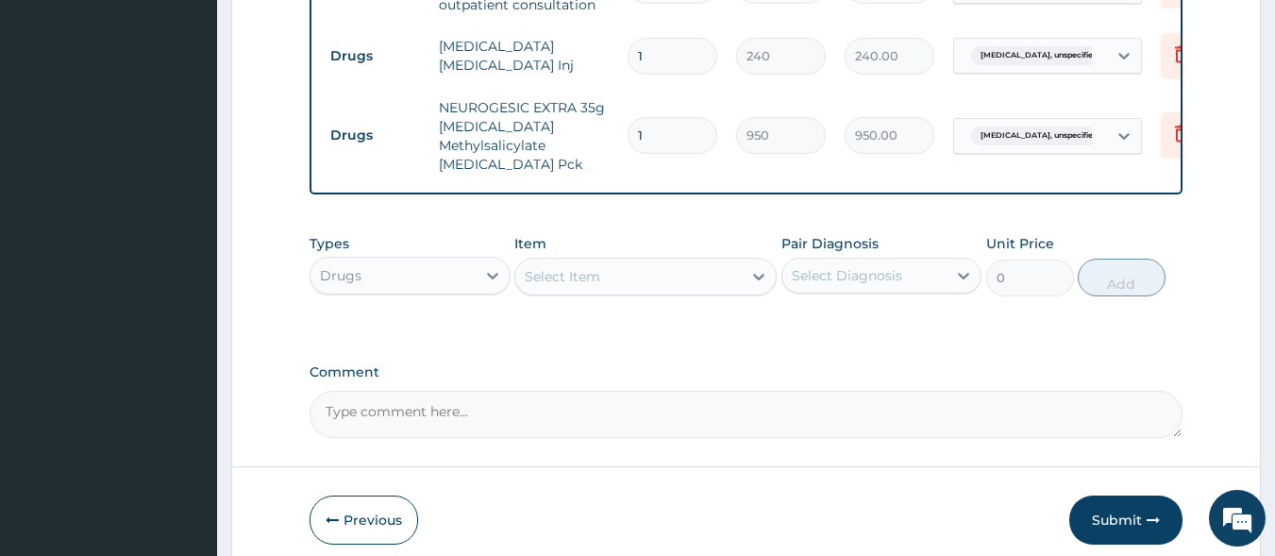
click at [633, 285] on div "Select Item" at bounding box center [628, 276] width 227 height 30
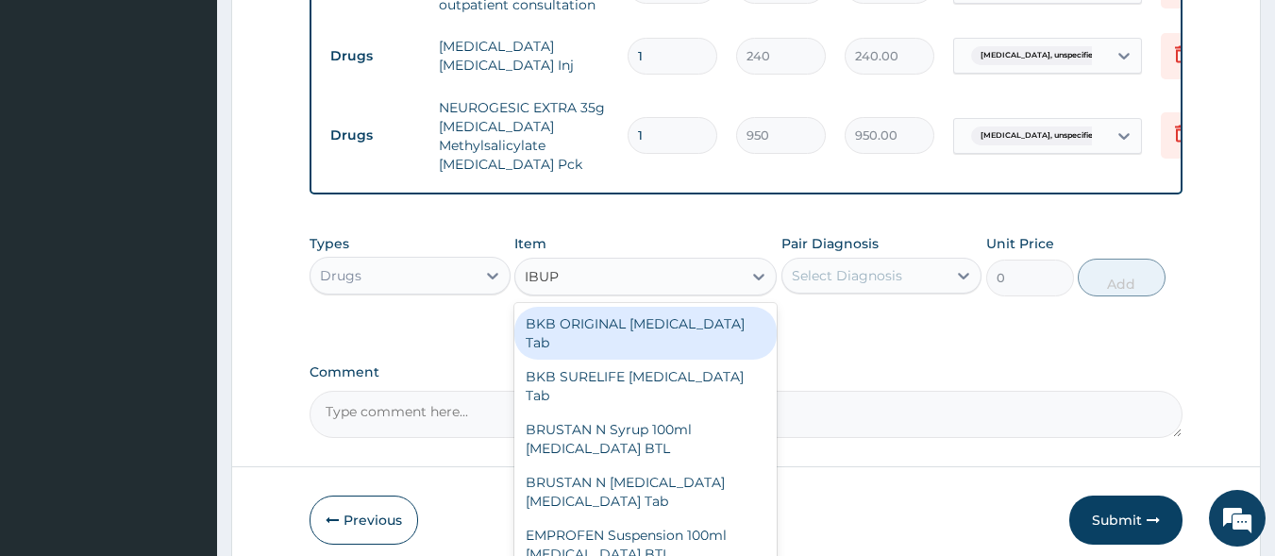
type input "IBUPR"
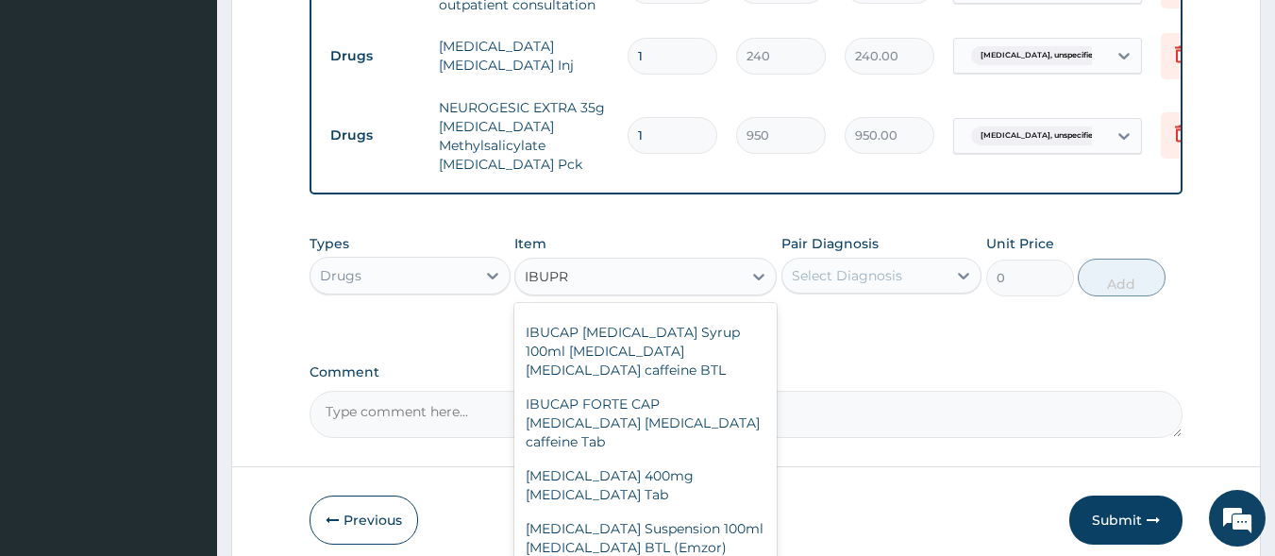
scroll to position [487, 0]
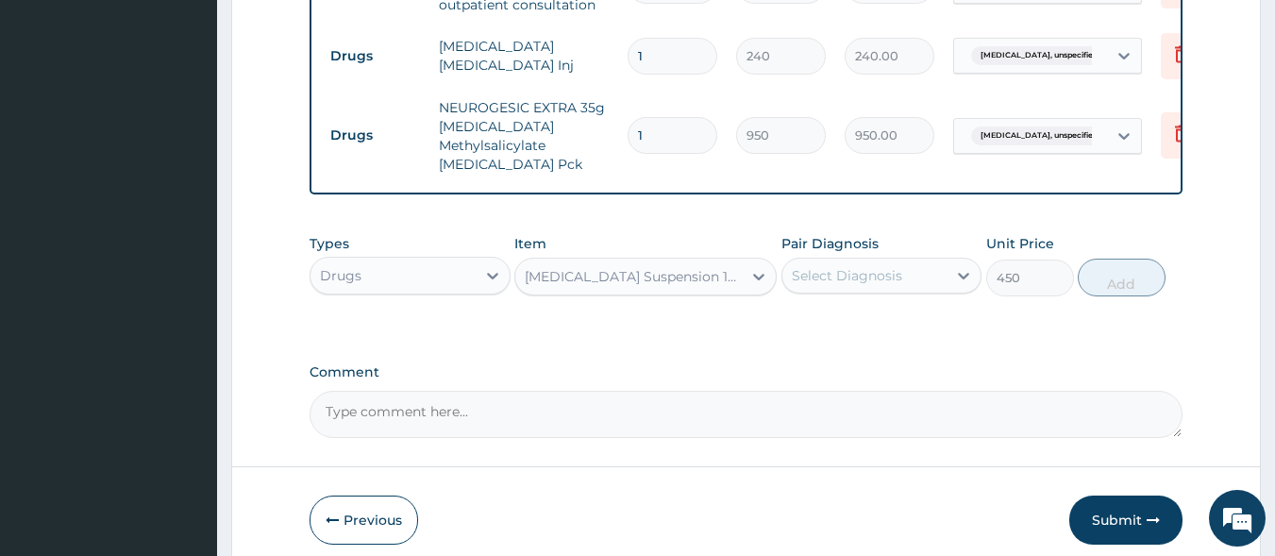
click at [627, 286] on div "IBUPROFEN Suspension 100ml [AFRAB] 100ml Ibuprofen BTL" at bounding box center [634, 276] width 219 height 19
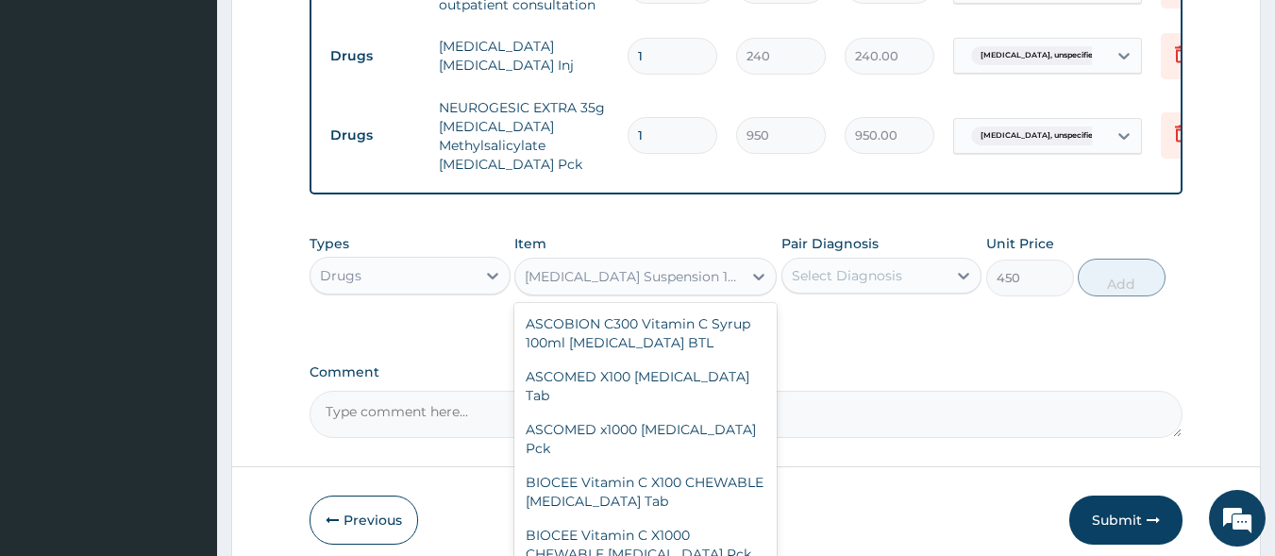
scroll to position [78595, 0]
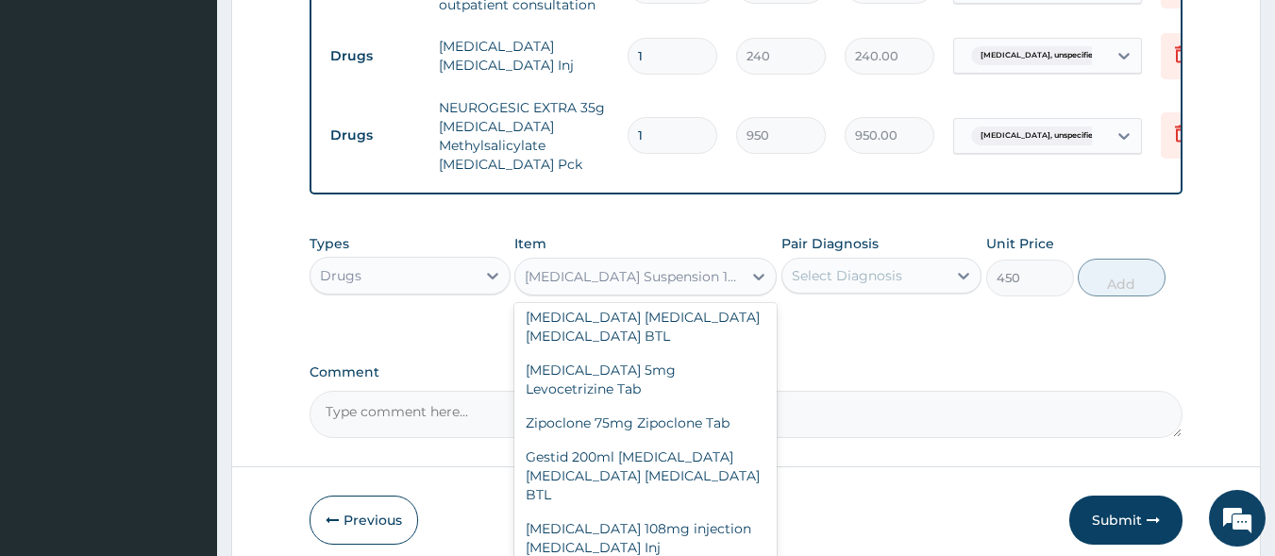
type input "55"
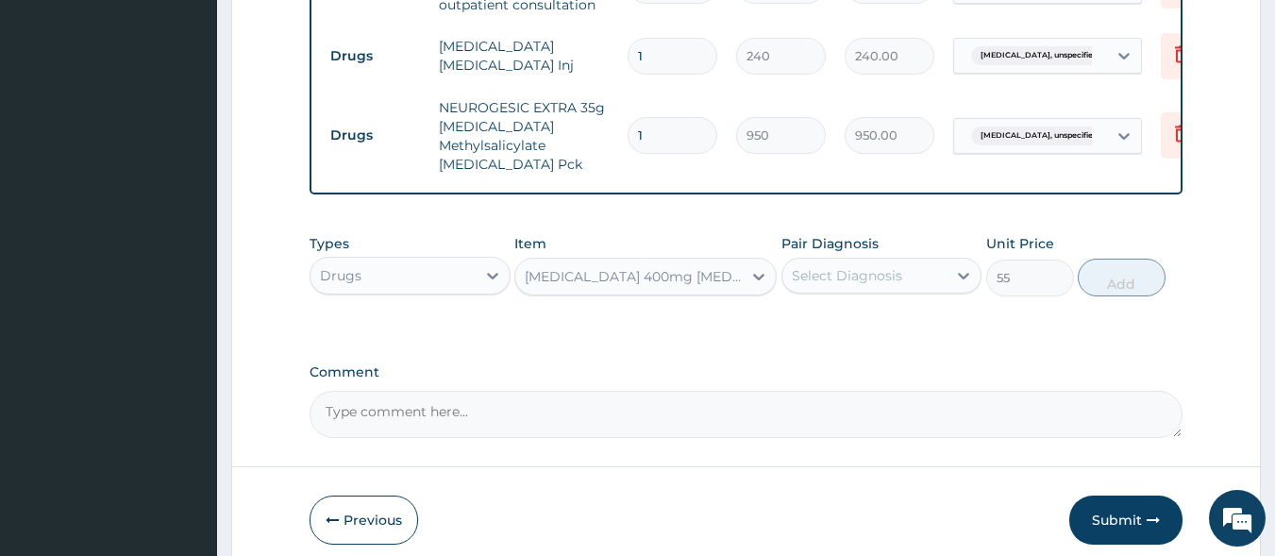
click at [857, 285] on div "Select Diagnosis" at bounding box center [847, 275] width 110 height 19
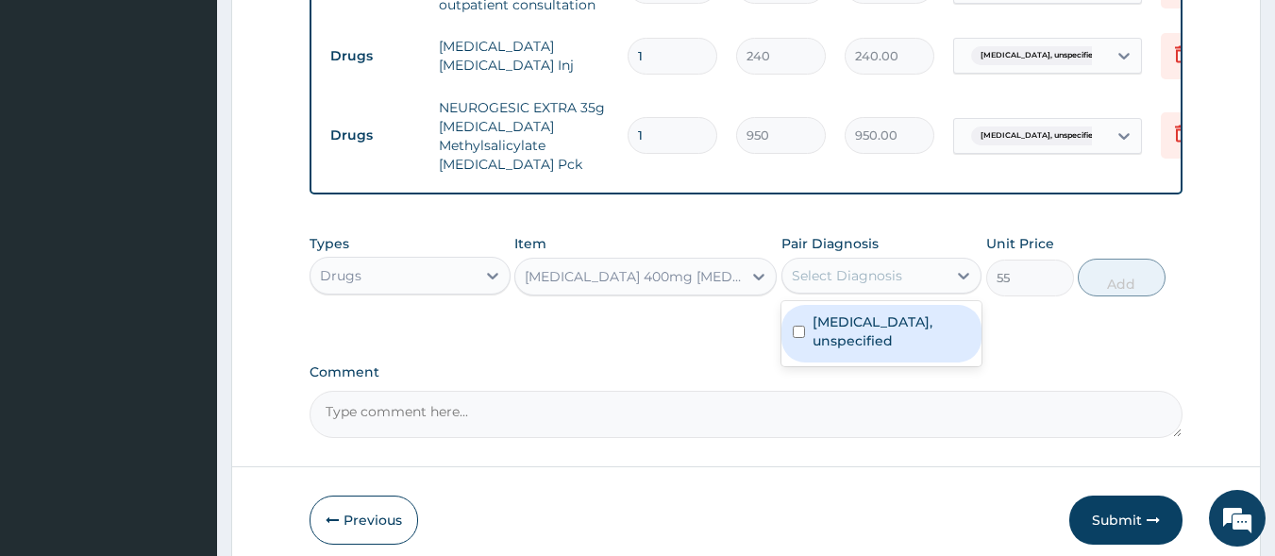
click at [850, 348] on label "Osteoarthritis, unspecified" at bounding box center [892, 331] width 159 height 38
checkbox input "true"
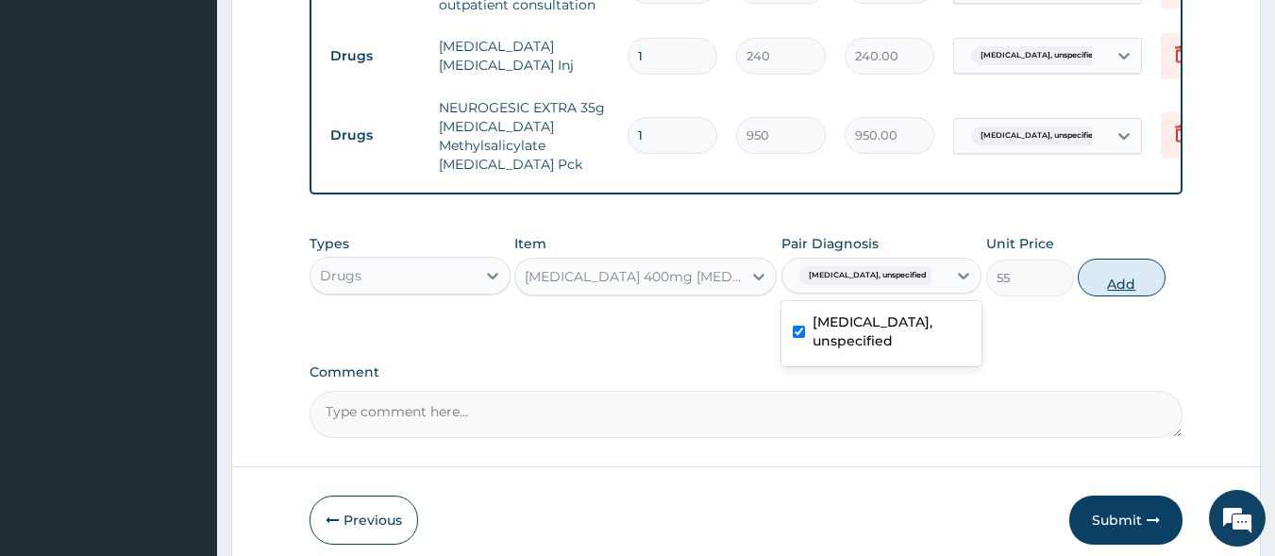
click at [1119, 289] on button "Add" at bounding box center [1122, 278] width 88 height 38
type input "0"
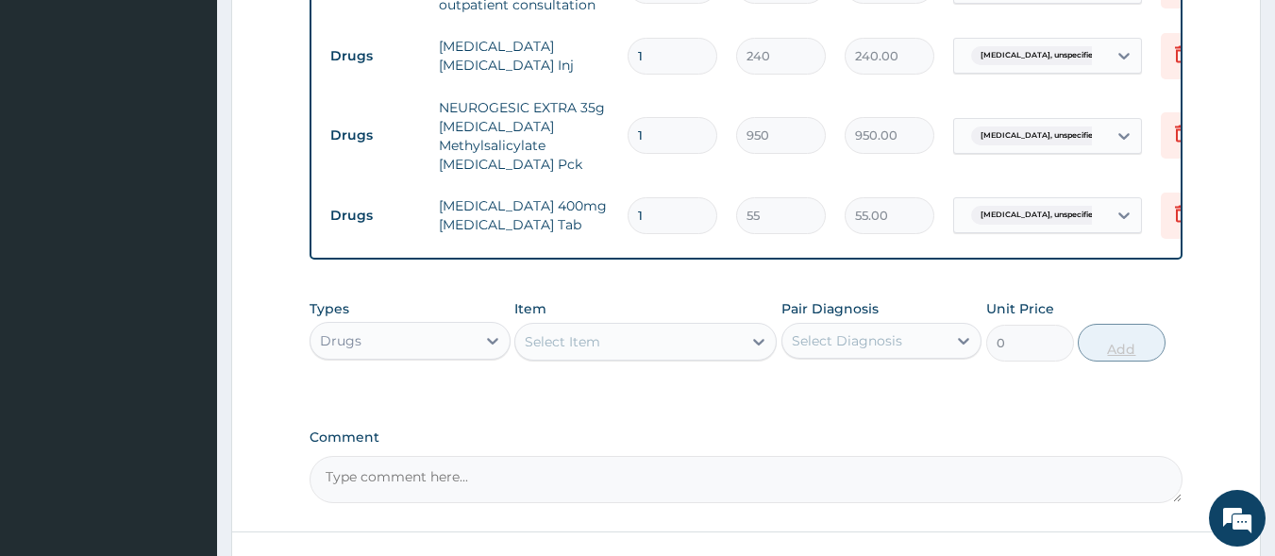
type input "10"
type input "550.00"
type input "10"
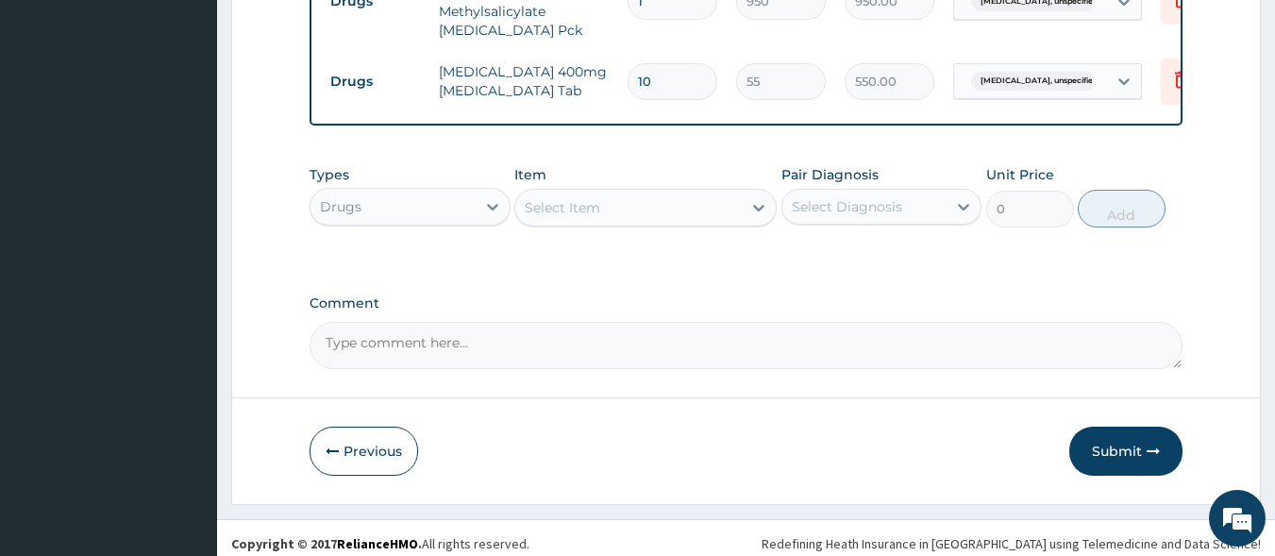
scroll to position [965, 0]
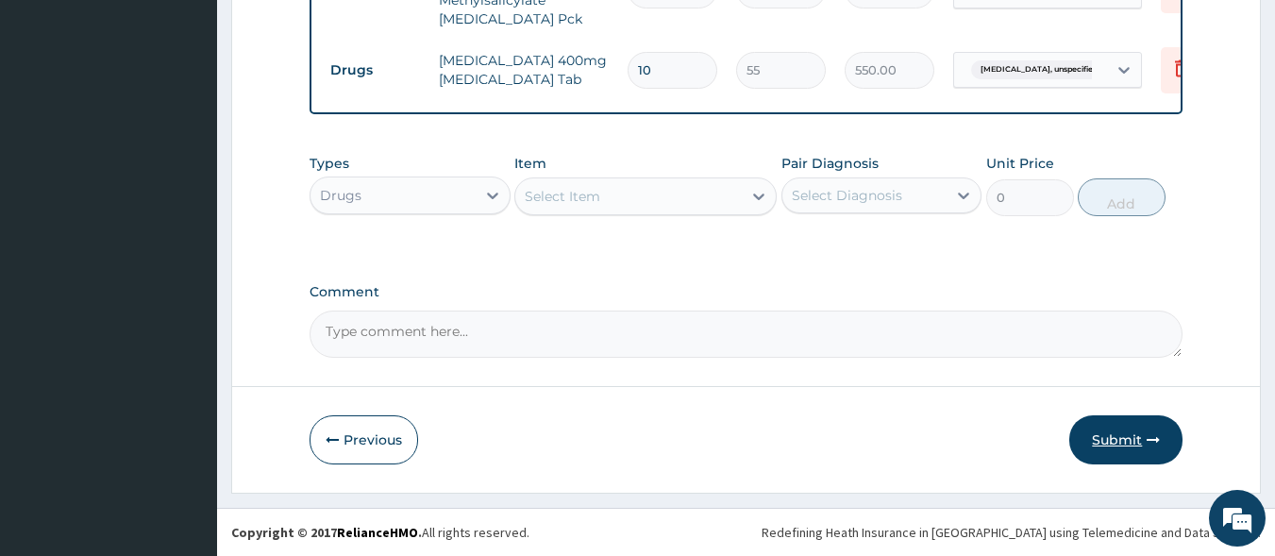
click at [1117, 443] on button "Submit" at bounding box center [1125, 439] width 113 height 49
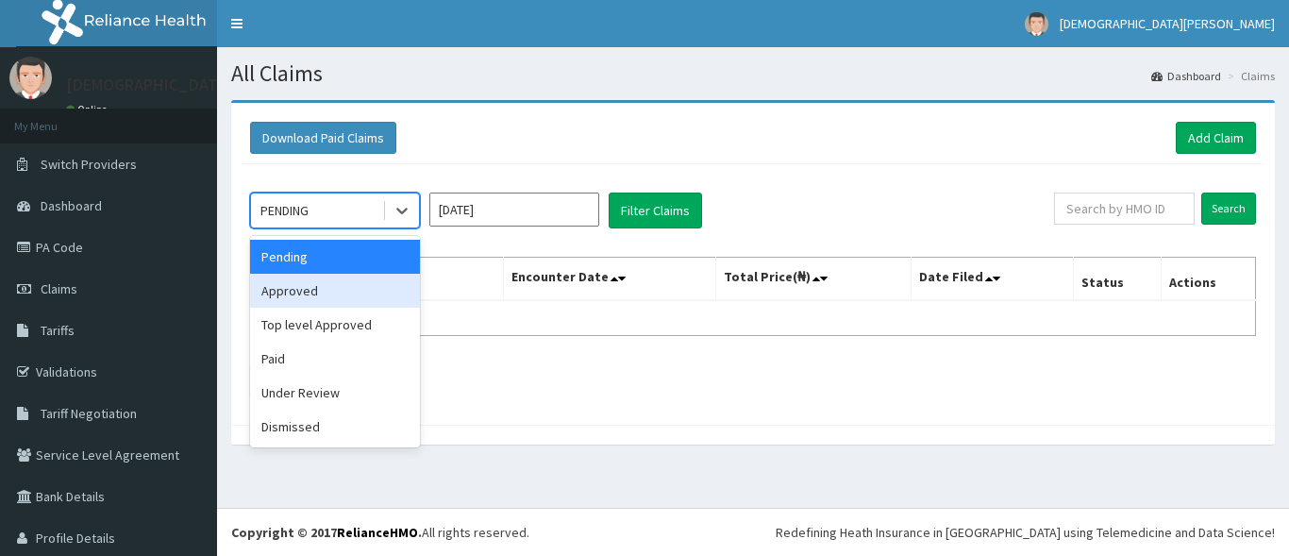
click at [384, 288] on div "Approved" at bounding box center [335, 291] width 170 height 34
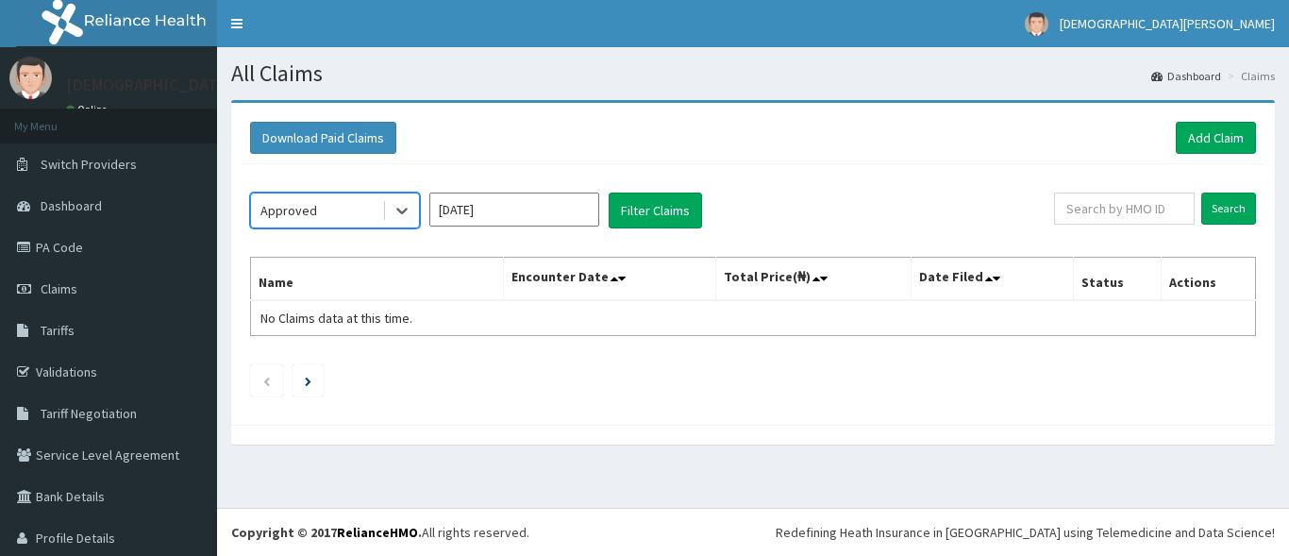
click at [528, 209] on input "Oct 2025" at bounding box center [514, 210] width 170 height 34
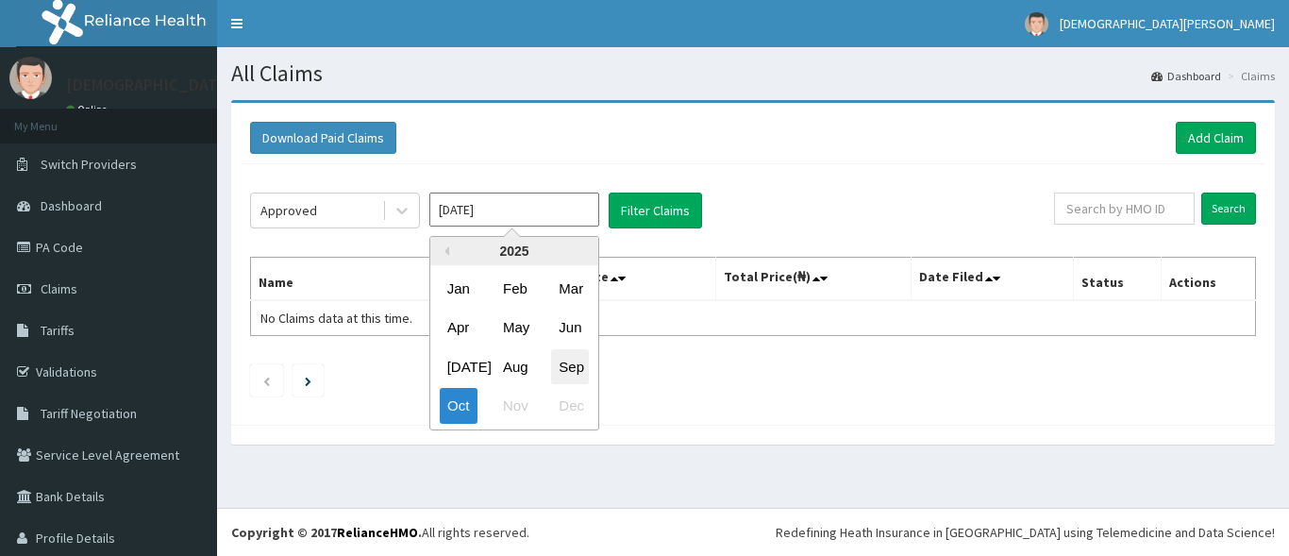
click at [581, 367] on div "Sep" at bounding box center [570, 366] width 38 height 35
type input "[DATE]"
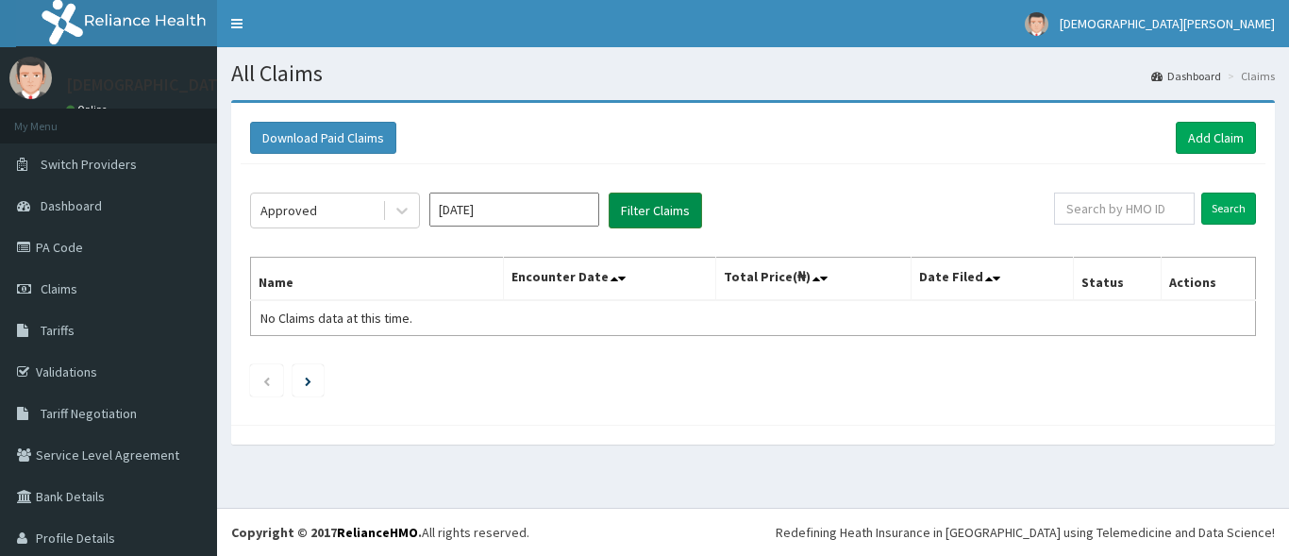
click at [646, 216] on button "Filter Claims" at bounding box center [655, 211] width 93 height 36
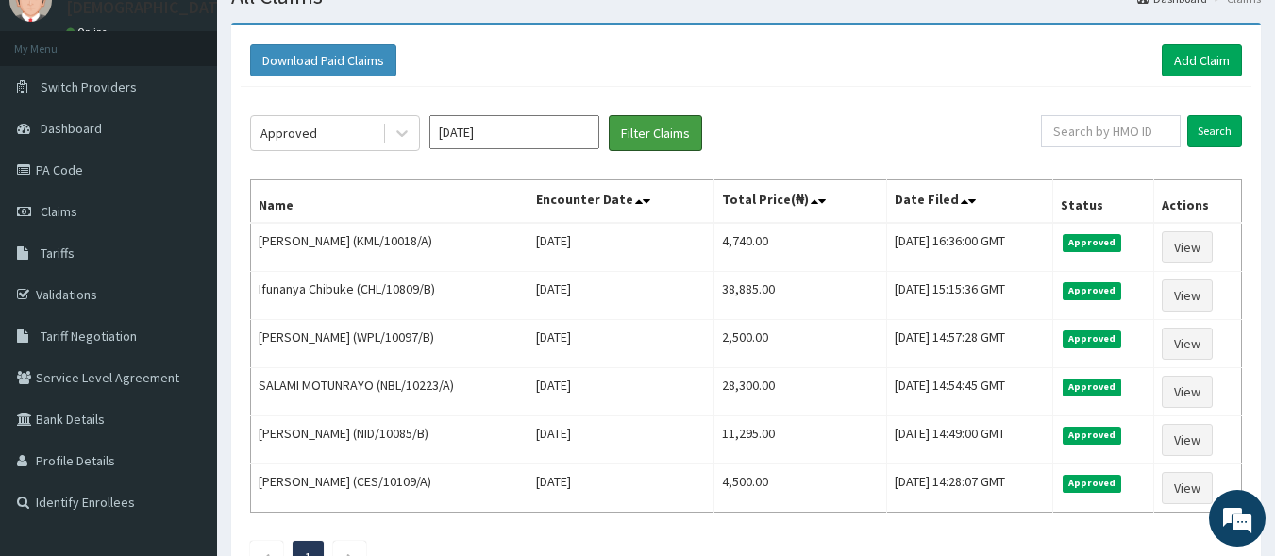
scroll to position [78, 0]
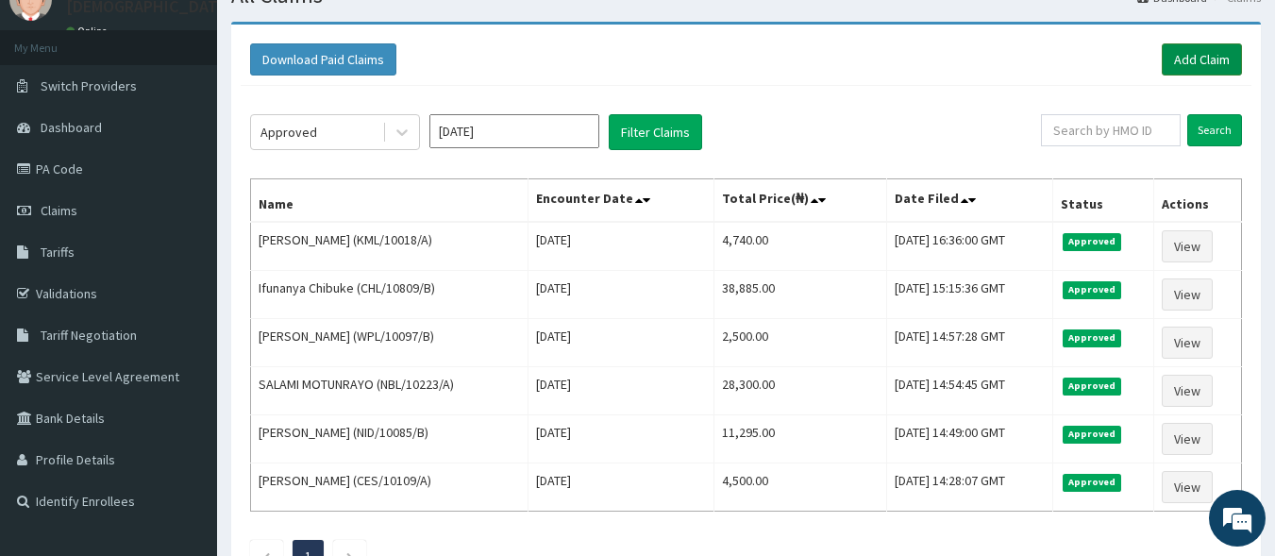
click at [1202, 53] on link "Add Claim" at bounding box center [1202, 59] width 80 height 32
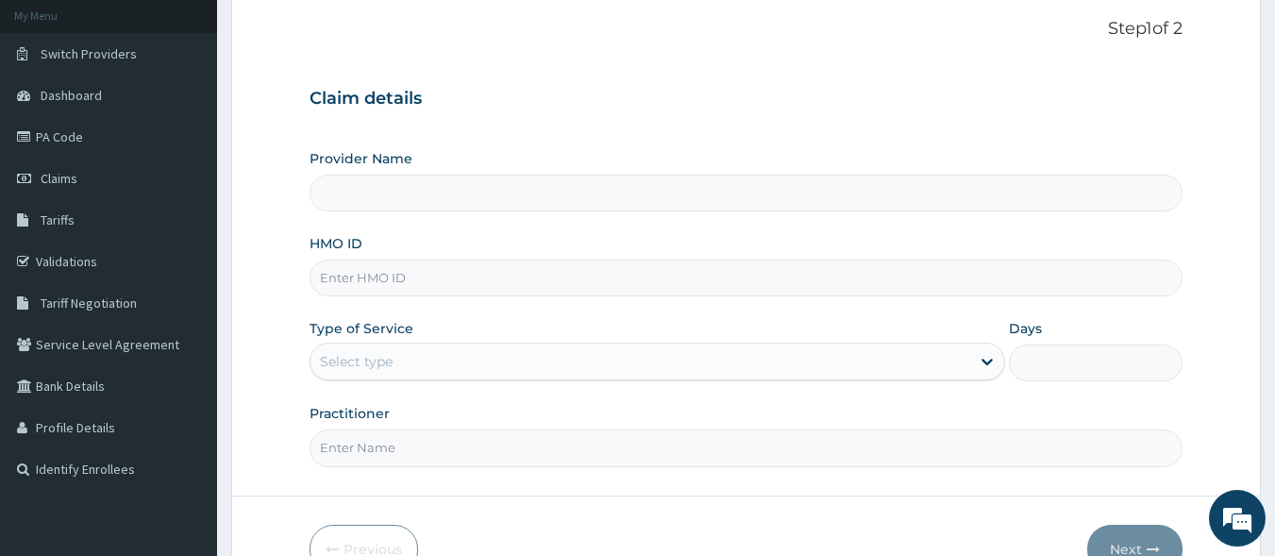
type input "Dolu Hospital"
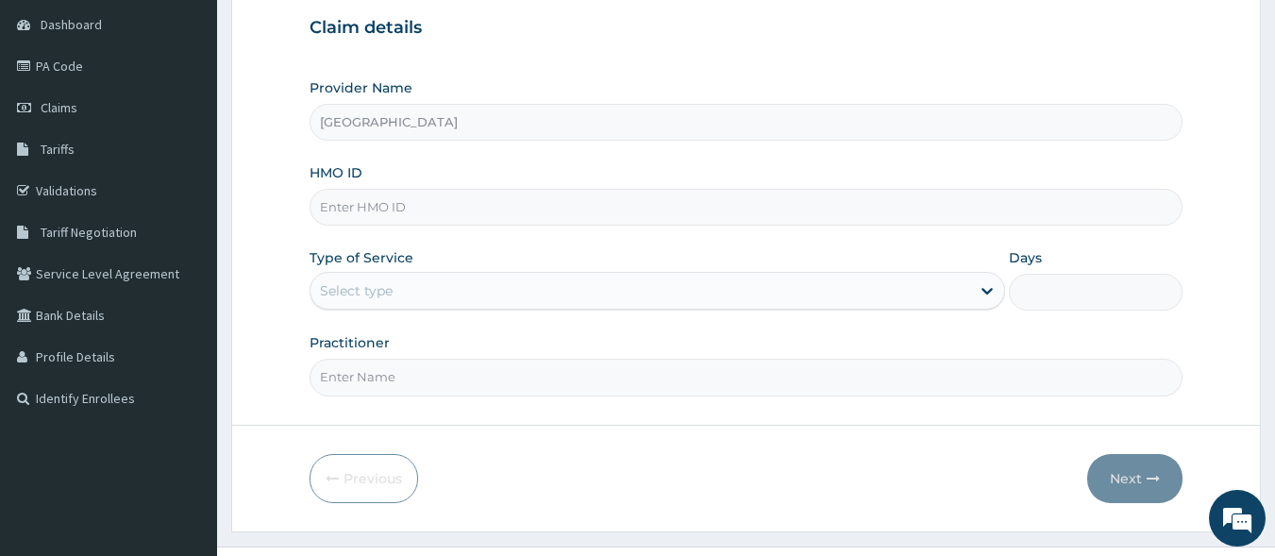
scroll to position [198, 0]
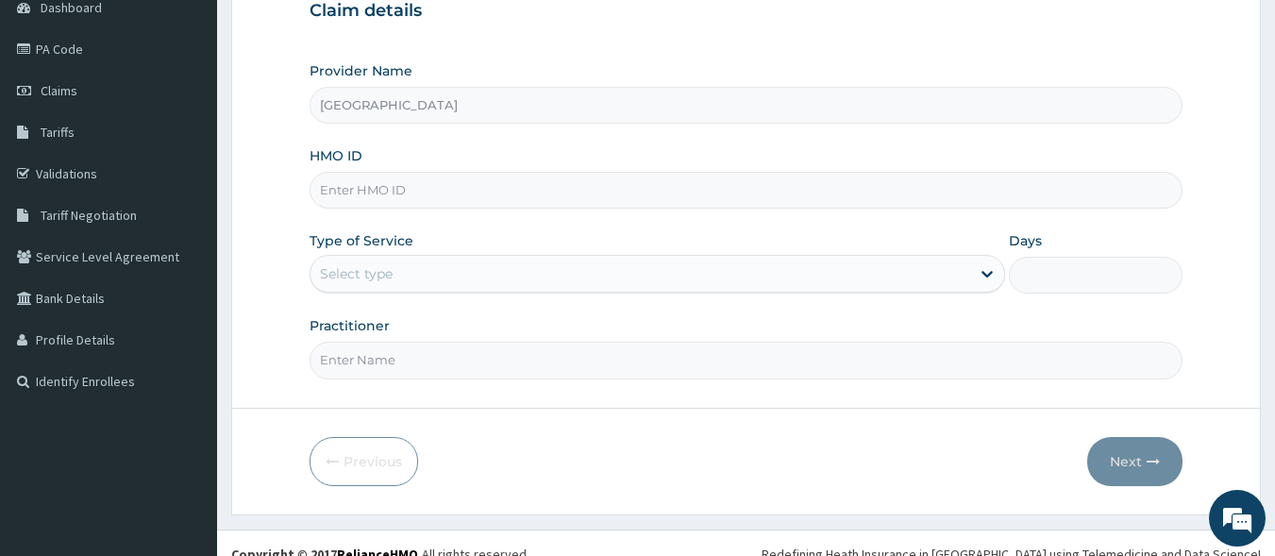
click at [410, 194] on input "HMO ID" at bounding box center [747, 190] width 874 height 37
type input "CAM/10040/C"
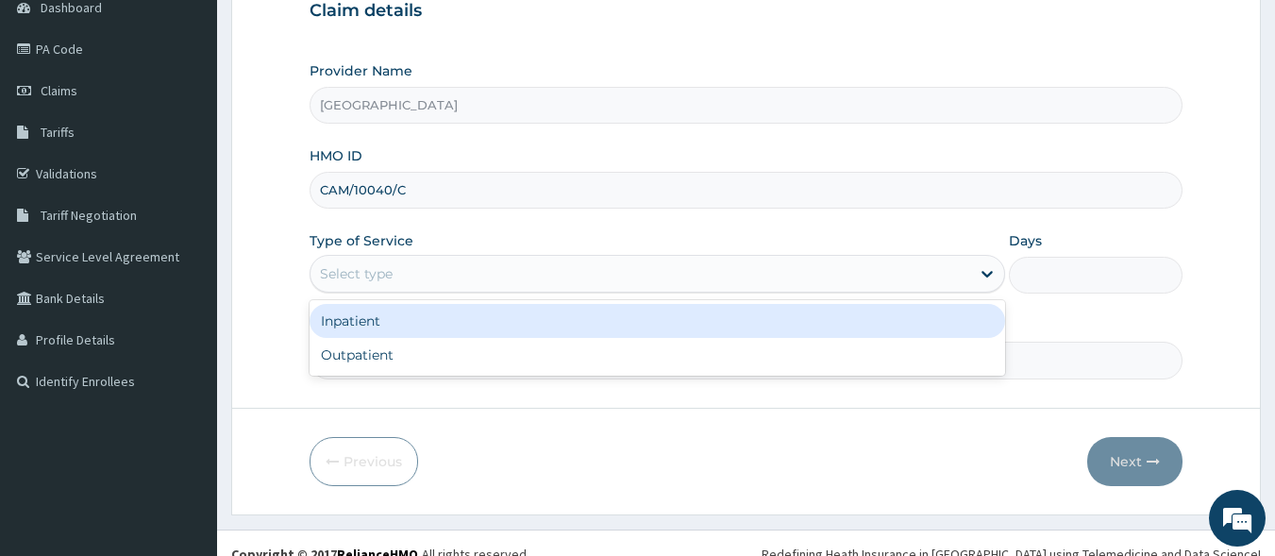
click at [413, 279] on div "Select type" at bounding box center [641, 274] width 660 height 30
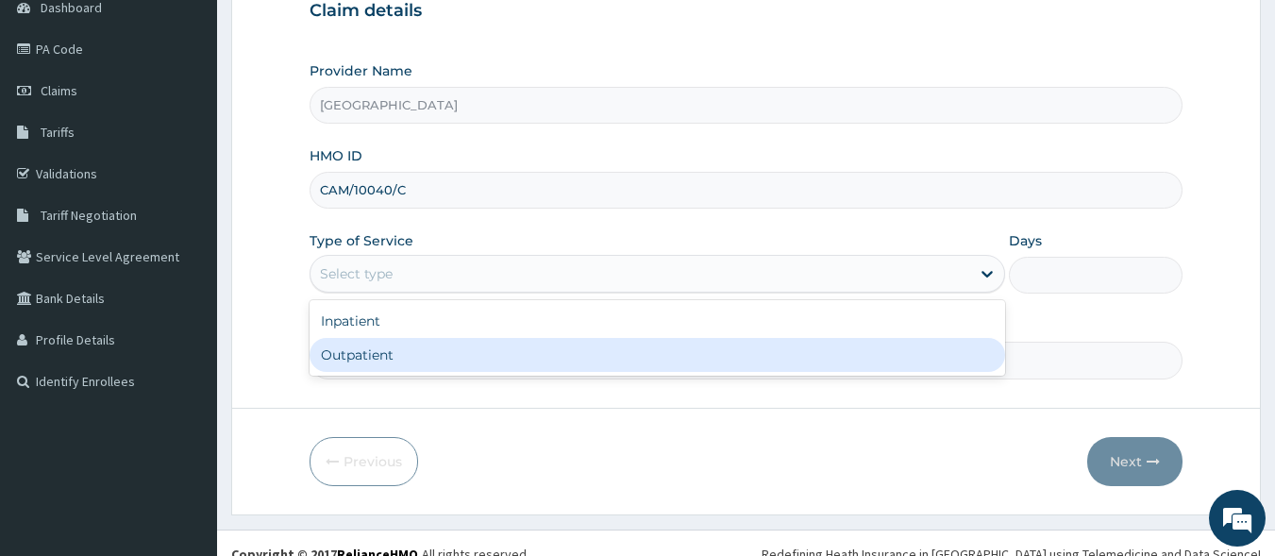
click at [427, 362] on div "Outpatient" at bounding box center [658, 355] width 696 height 34
type input "1"
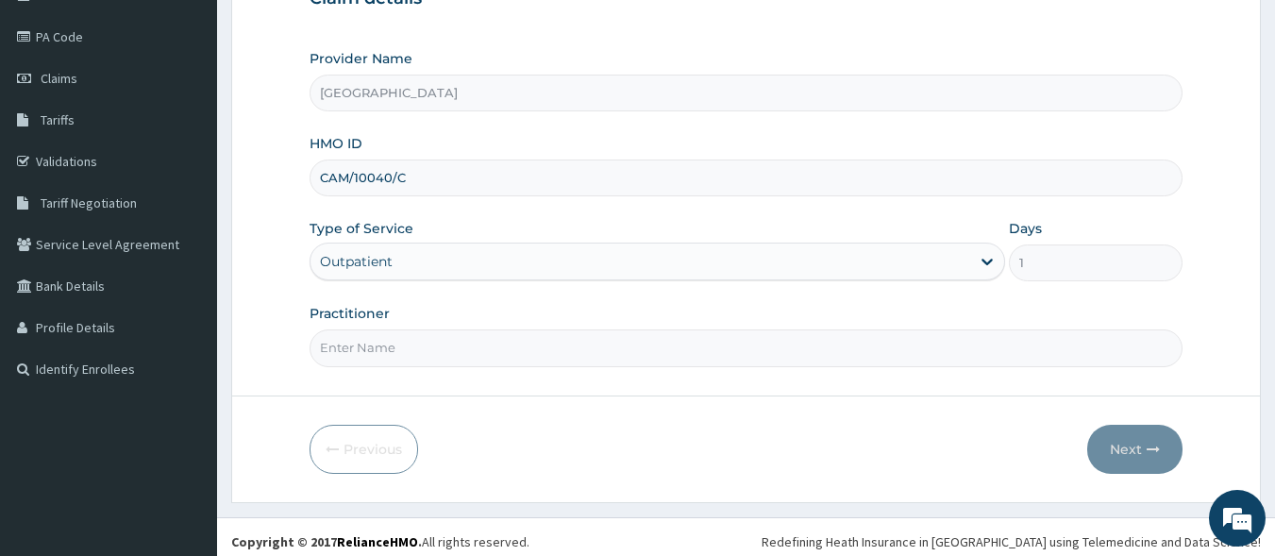
scroll to position [220, 0]
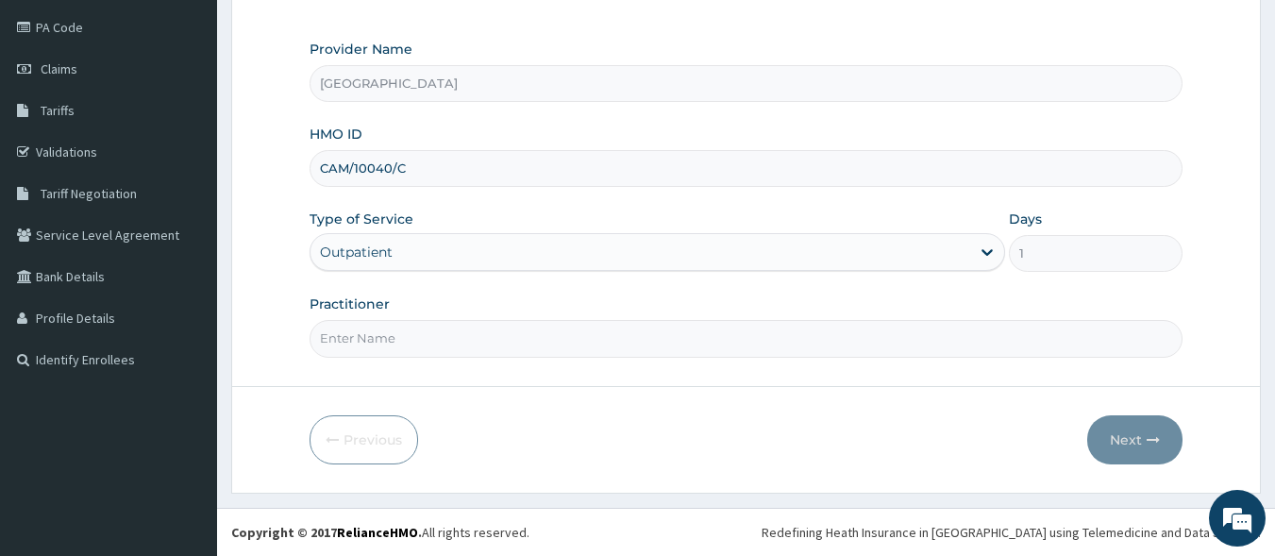
click at [449, 335] on input "Practitioner" at bounding box center [747, 338] width 874 height 37
type input "DR GBADE ADEIFE"
click at [1120, 453] on button "Next" at bounding box center [1134, 439] width 95 height 49
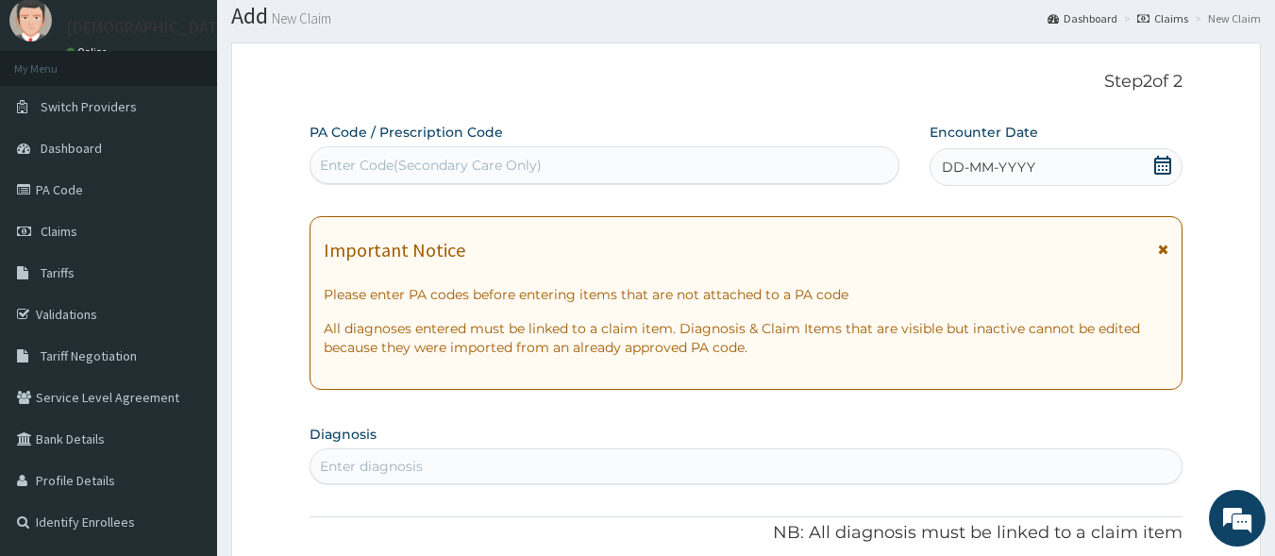
scroll to position [25, 0]
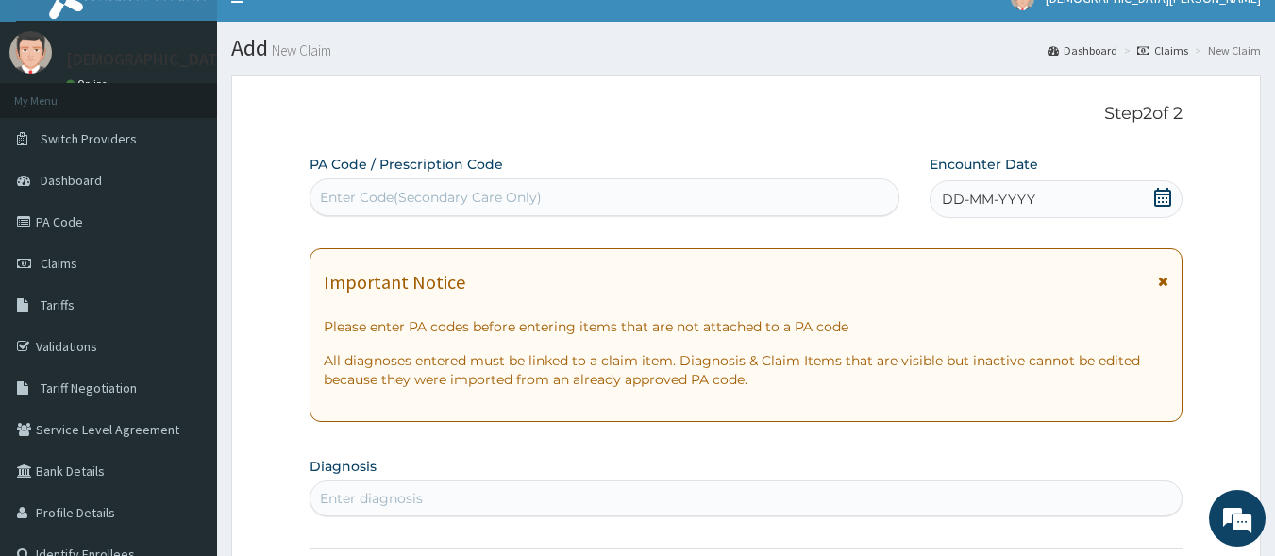
click at [967, 197] on span "DD-MM-YYYY" at bounding box center [988, 199] width 93 height 19
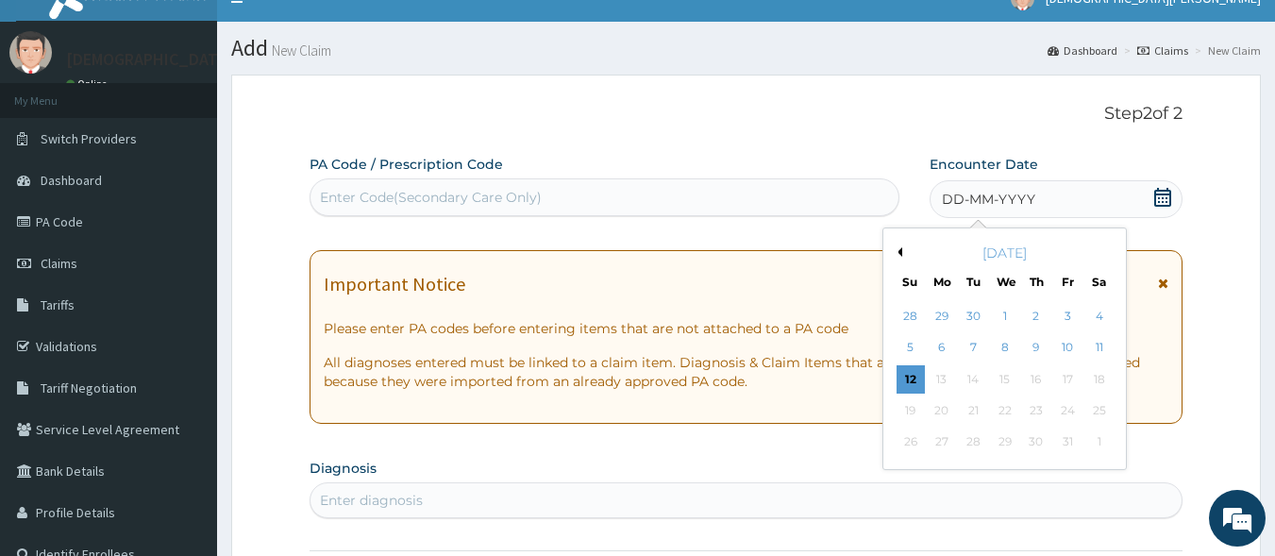
click at [895, 250] on button "Previous Month" at bounding box center [897, 251] width 9 height 9
click at [1099, 343] on div "13" at bounding box center [1099, 348] width 28 height 28
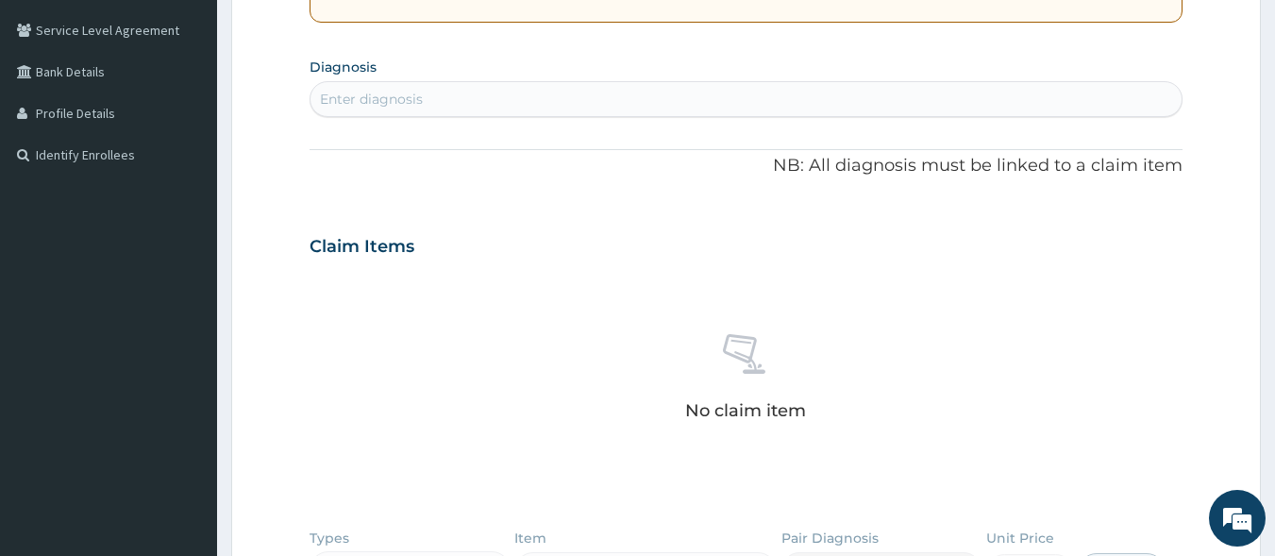
scroll to position [438, 0]
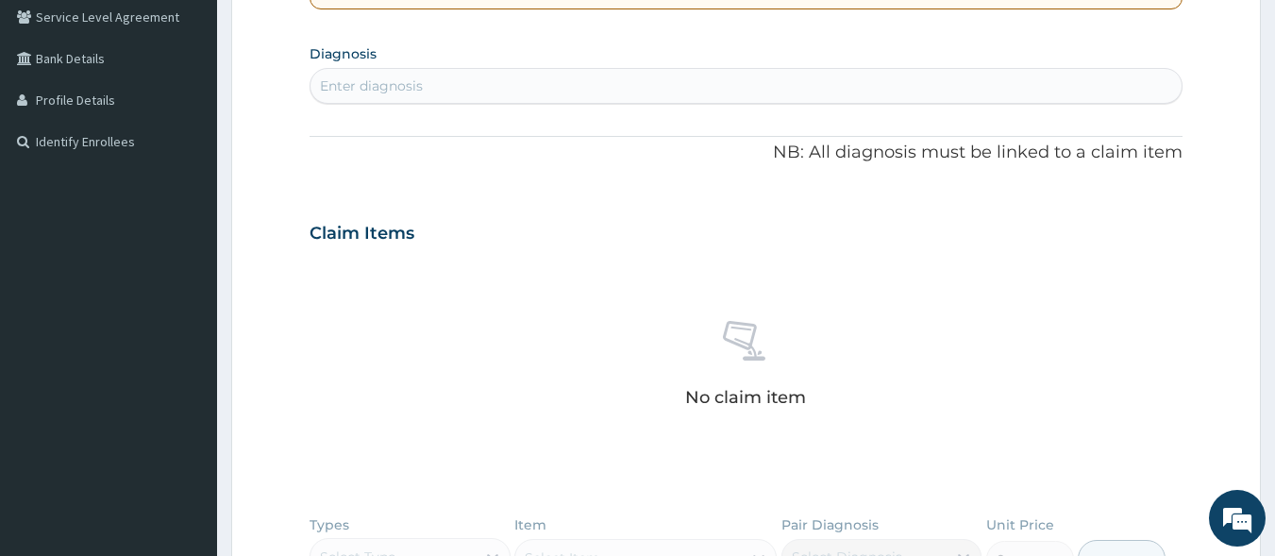
click at [479, 95] on div "Enter diagnosis" at bounding box center [747, 86] width 872 height 30
click at [456, 93] on div "Enter diagnosis" at bounding box center [747, 86] width 872 height 30
type input "D"
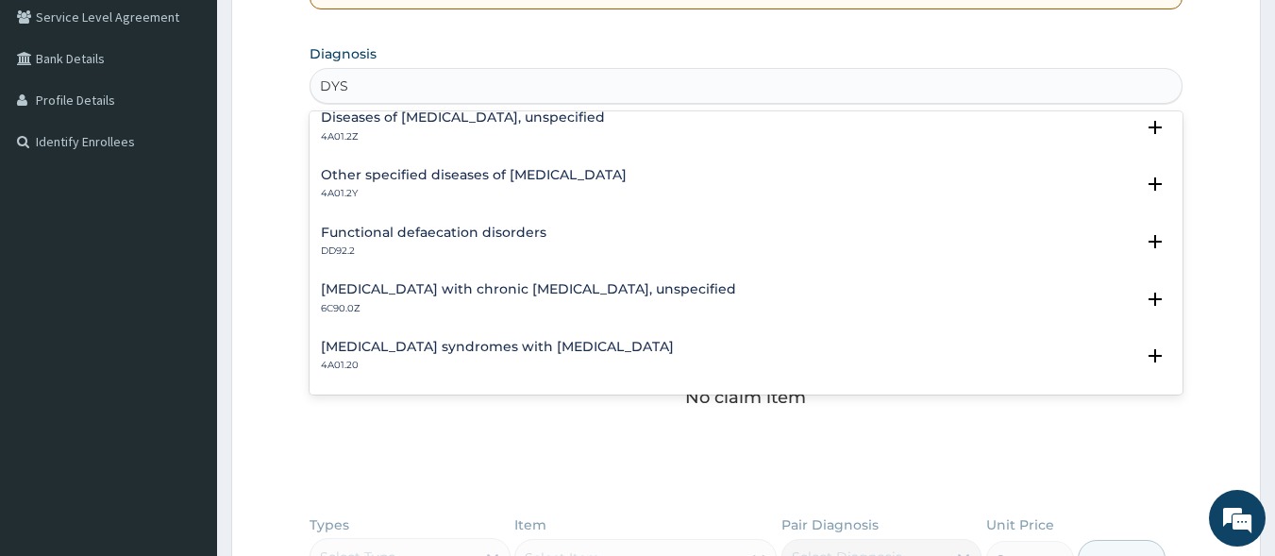
scroll to position [0, 0]
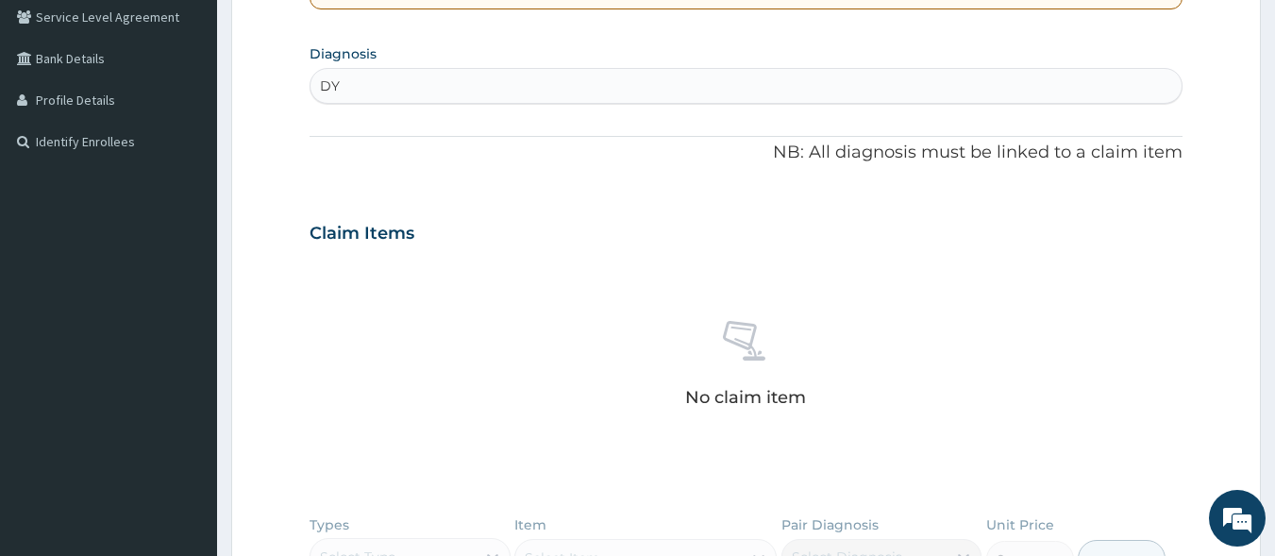
type input "D"
type input "DIARR"
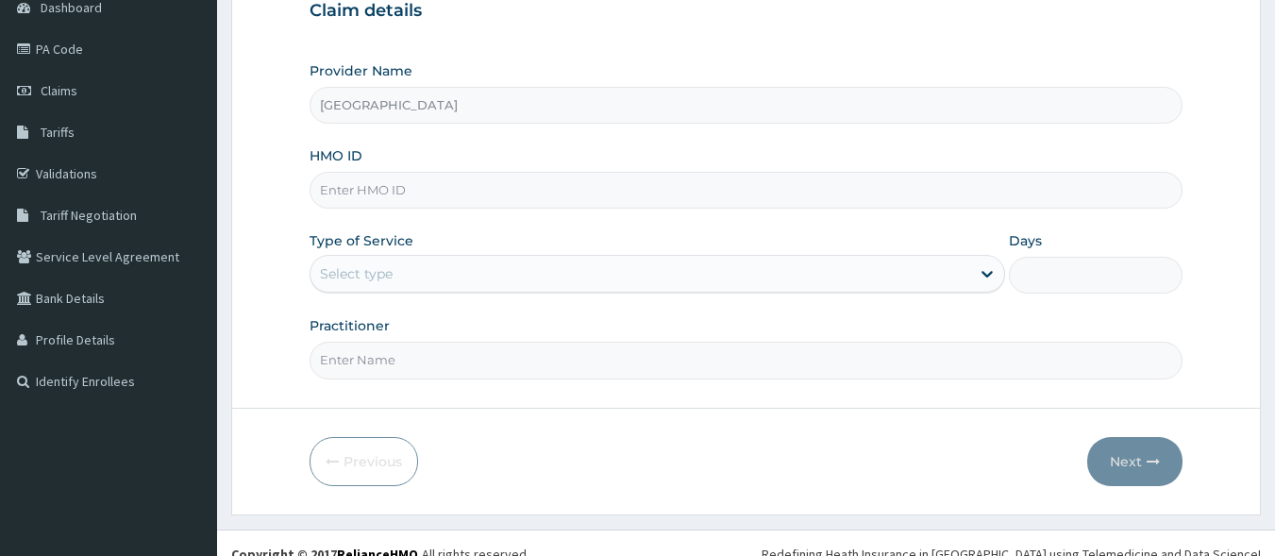
click at [495, 197] on input "HMO ID" at bounding box center [747, 190] width 874 height 37
type input "CAM/10040/C"
click at [482, 262] on div "Select type" at bounding box center [641, 274] width 660 height 30
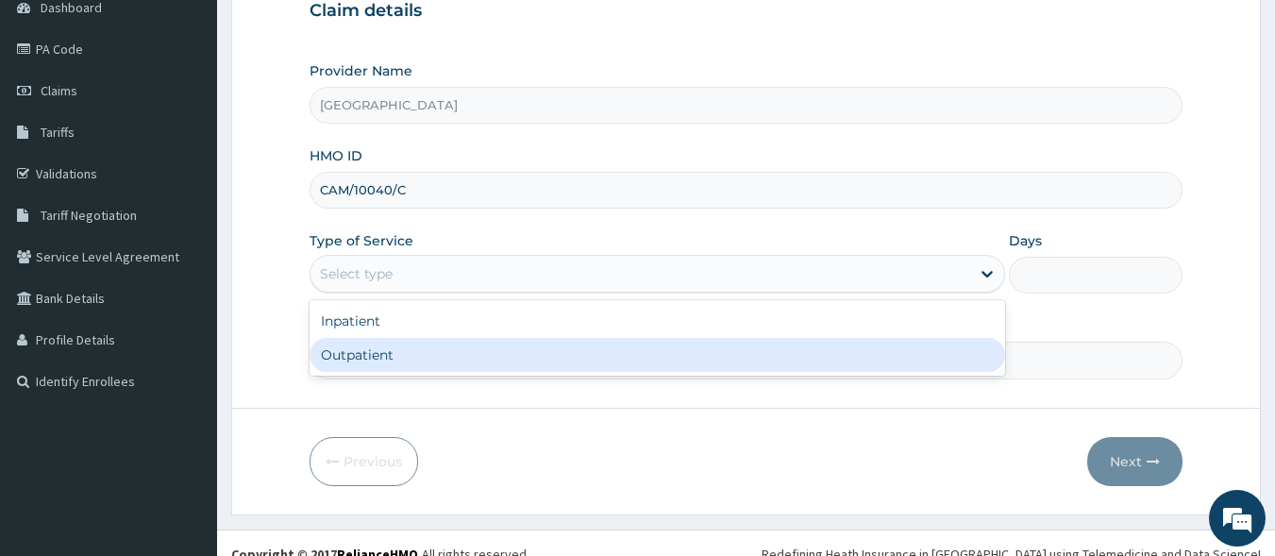
click at [468, 360] on div "Outpatient" at bounding box center [658, 355] width 696 height 34
type input "1"
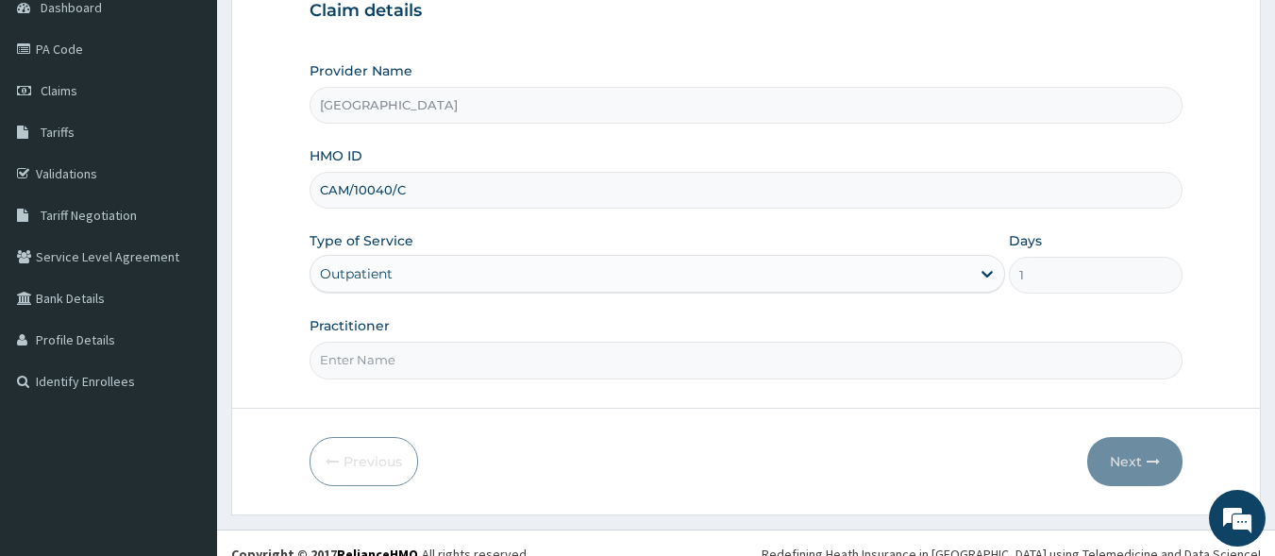
click at [476, 358] on input "Practitioner" at bounding box center [747, 360] width 874 height 37
type input "[PERSON_NAME] EZE"
click at [1117, 471] on button "Next" at bounding box center [1134, 461] width 95 height 49
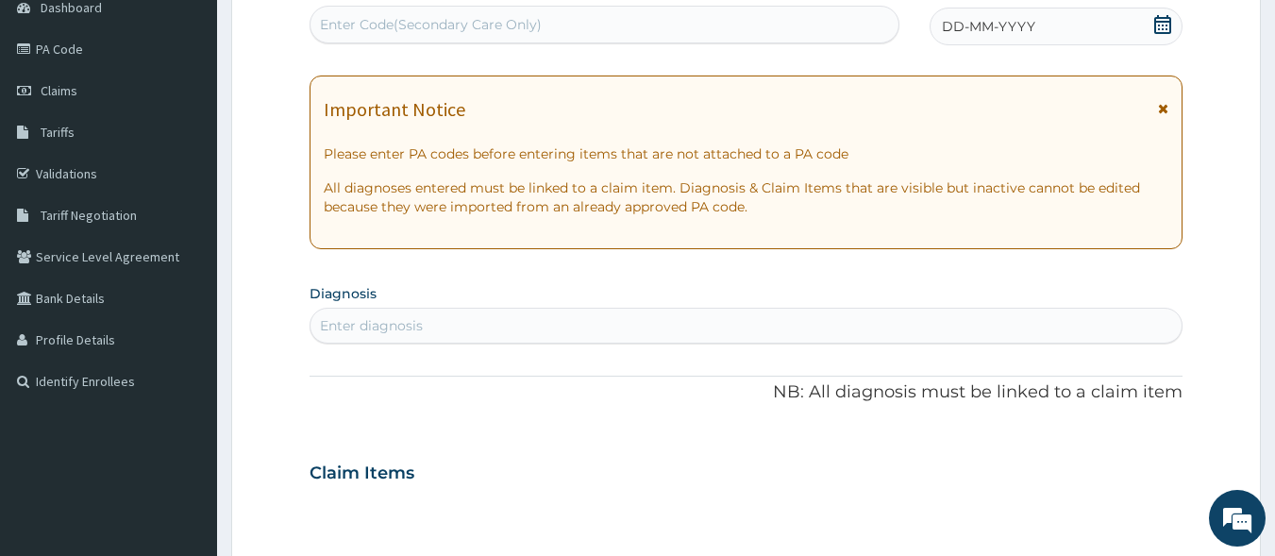
click at [953, 22] on span "DD-MM-YYYY" at bounding box center [988, 26] width 93 height 19
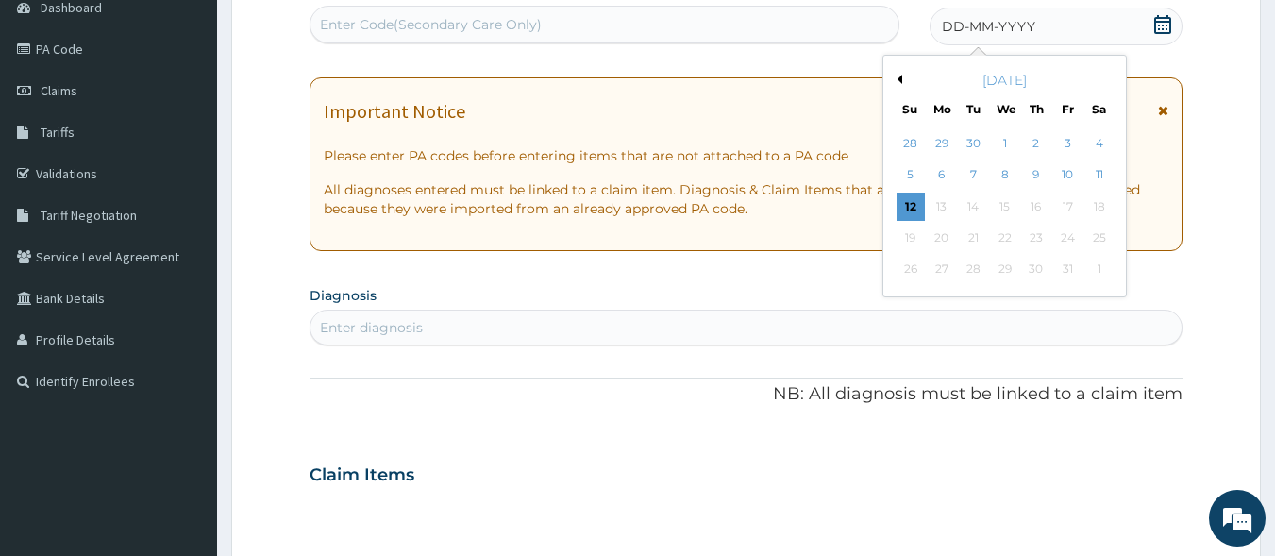
click at [900, 81] on button "Previous Month" at bounding box center [897, 79] width 9 height 9
click at [1101, 183] on div "13" at bounding box center [1099, 175] width 28 height 28
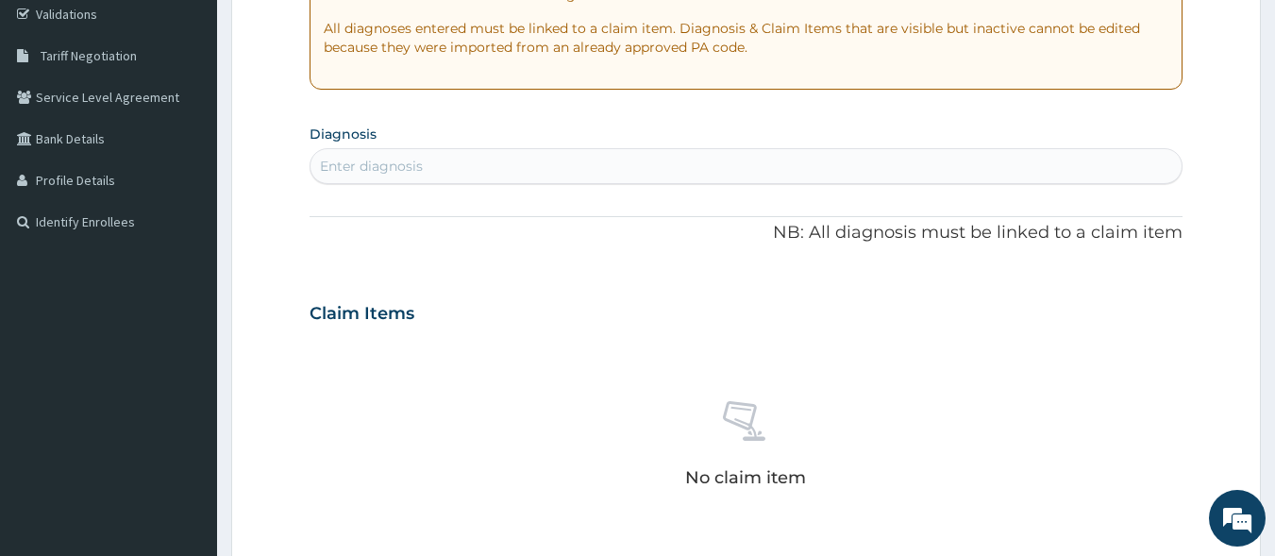
scroll to position [374, 0]
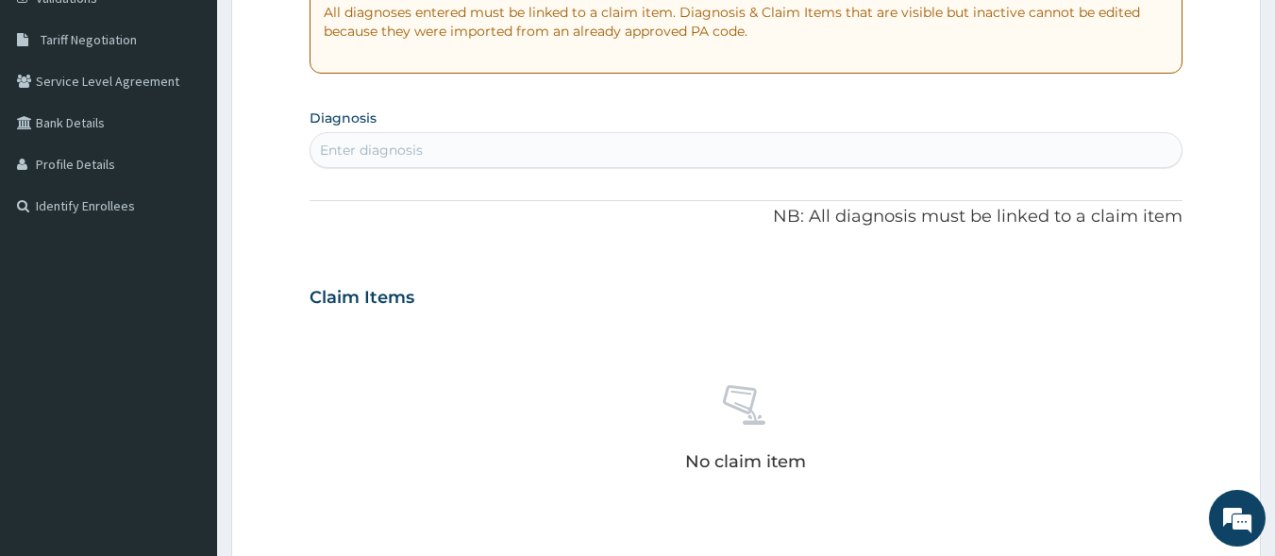
click at [540, 155] on div "Enter diagnosis" at bounding box center [747, 150] width 872 height 30
type input "D"
type input "DIA"
